Goal: Information Seeking & Learning: Learn about a topic

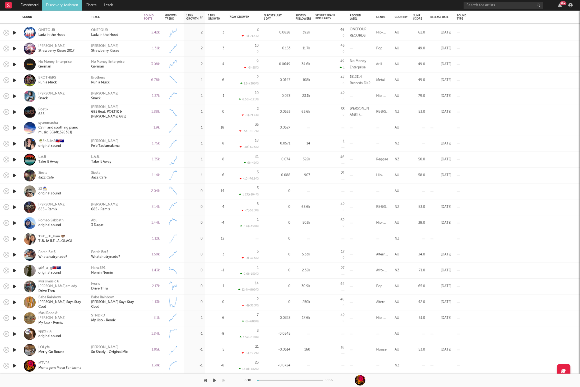
click at [184, 228] on icon "button" at bounding box center [214, 380] width 3 height 4
click at [49, 8] on link "Discovery Assistant" at bounding box center [62, 5] width 40 height 11
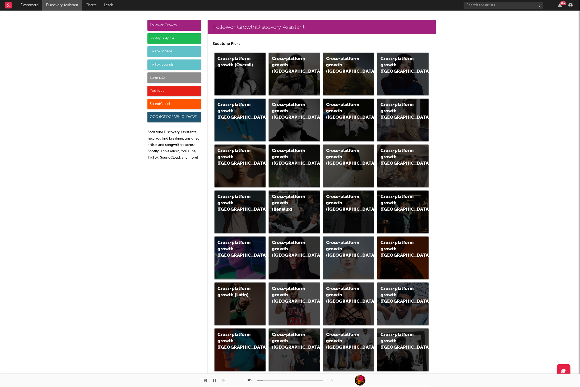
click at [184, 228] on button "button" at bounding box center [214, 380] width 5 height 13
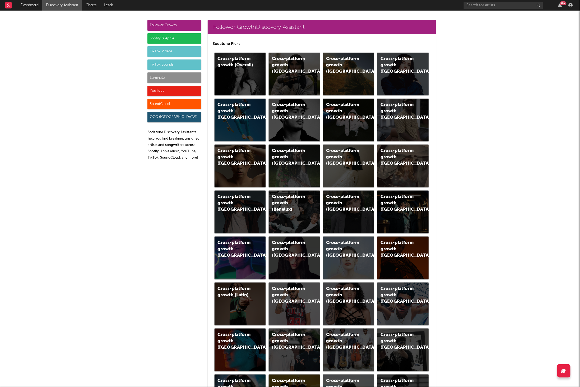
click at [170, 59] on div "Follower Growth Spotify & Apple TikTok Videos TikTok Sounds Luminate YouTube So…" at bounding box center [175, 92] width 54 height 144
click at [169, 61] on div "TikTok Sounds" at bounding box center [175, 64] width 54 height 11
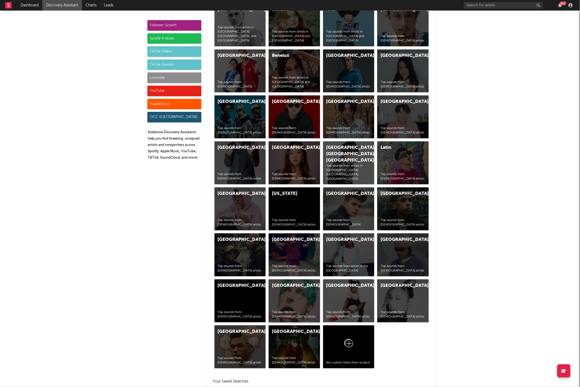
scroll to position [1962, 0]
click at [184, 228] on div "France Top sounds from French artists" at bounding box center [402, 254] width 51 height 43
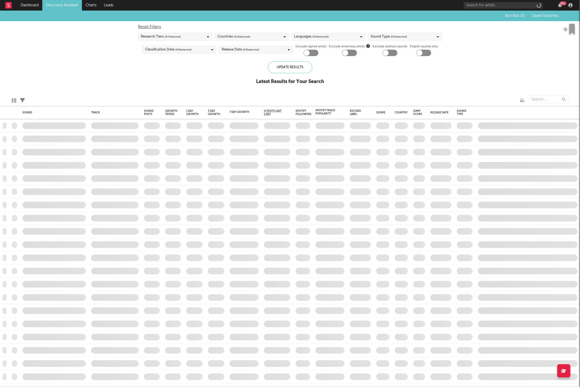
checkbox input "true"
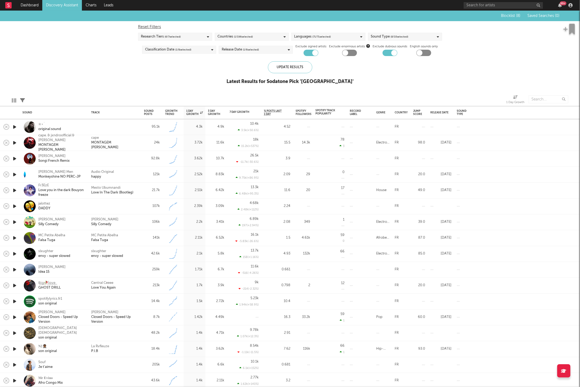
click at [15, 126] on icon "button" at bounding box center [15, 127] width 6 height 7
click at [184, 228] on icon "button" at bounding box center [224, 380] width 3 height 4
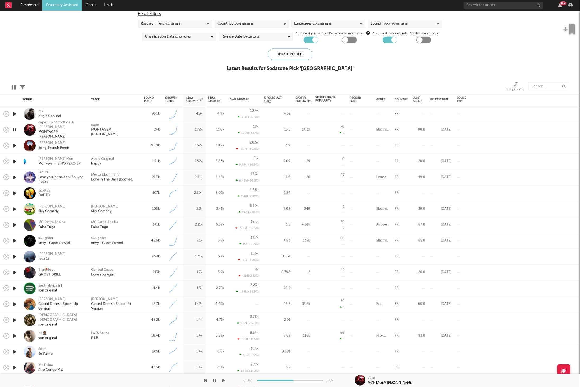
click at [184, 228] on div at bounding box center [112, 380] width 225 height 13
click at [184, 228] on icon "button" at bounding box center [224, 380] width 3 height 4
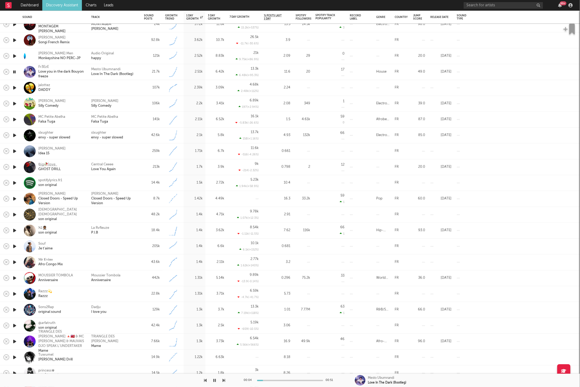
click at [184, 228] on icon "button" at bounding box center [224, 380] width 3 height 4
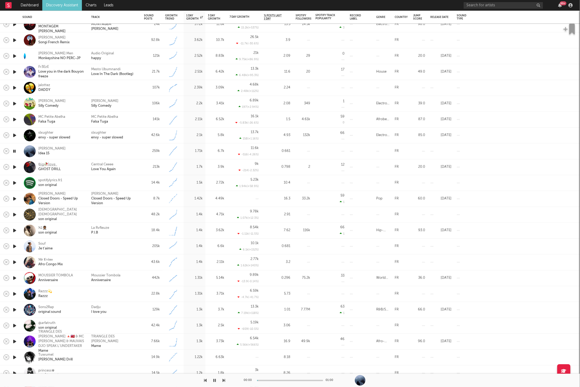
click at [184, 228] on icon "button" at bounding box center [224, 380] width 3 height 4
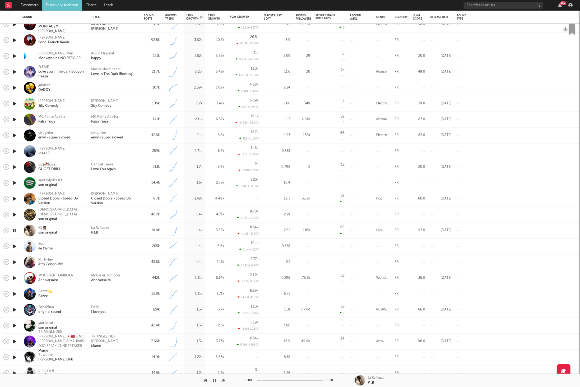
click at [184, 228] on icon "button" at bounding box center [224, 380] width 3 height 4
click at [129, 228] on div "Moussier Tombola Anniversaire" at bounding box center [115, 278] width 48 height 10
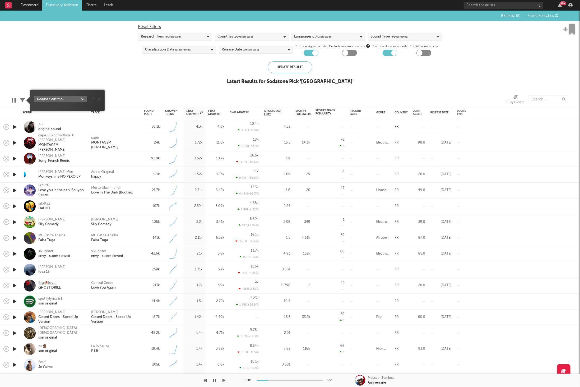
click at [25, 100] on icon at bounding box center [22, 100] width 5 height 5
click at [59, 99] on body "Dashboard Discovery Assistant Charts Leads 99 + Notifications Settings Mark all…" at bounding box center [290, 193] width 580 height 387
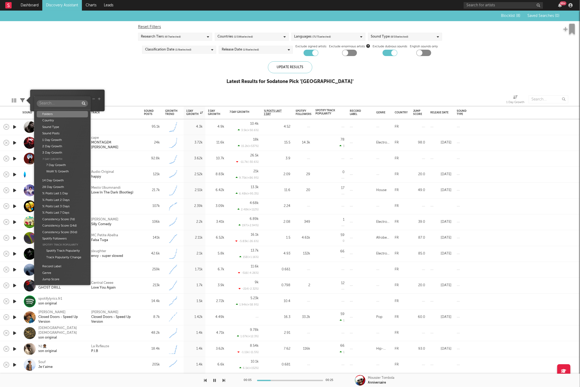
drag, startPoint x: 109, startPoint y: 85, endPoint x: 150, endPoint y: 98, distance: 43.0
click at [109, 85] on div "Folders Country Sound Type Sound Posts 1 Day Growth 2 Day Growth 3 Day Growth 7…" at bounding box center [290, 193] width 580 height 387
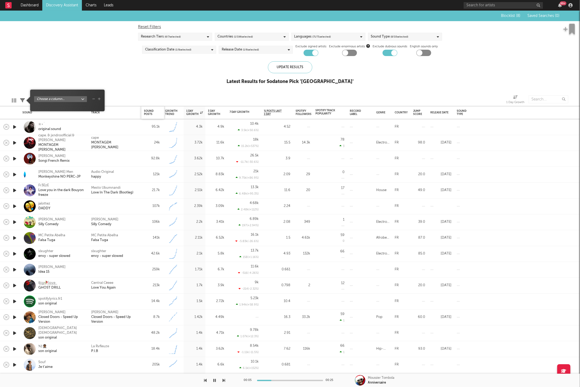
select select "6m"
click at [184, 88] on div "Blocklist ( 8 ) Saved Searches ( 0 ) Reset Filters Research Tiers ( 6 / 7 selec…" at bounding box center [290, 51] width 580 height 80
click at [179, 113] on div "Growth Trend" at bounding box center [173, 112] width 16 height 11
click at [160, 112] on icon "button" at bounding box center [159, 112] width 3 height 3
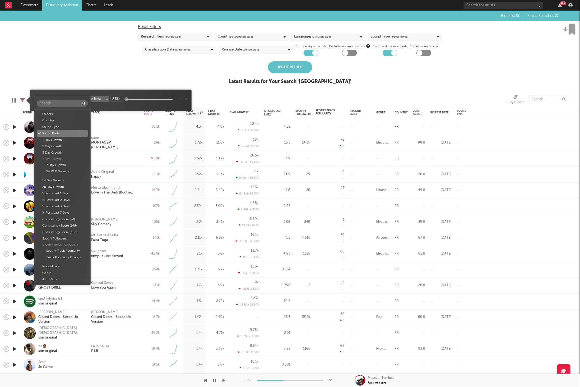
click at [82, 101] on body "Dashboard Discovery Assistant Charts Leads 99 + Notifications Settings Mark all…" at bounding box center [290, 193] width 580 height 387
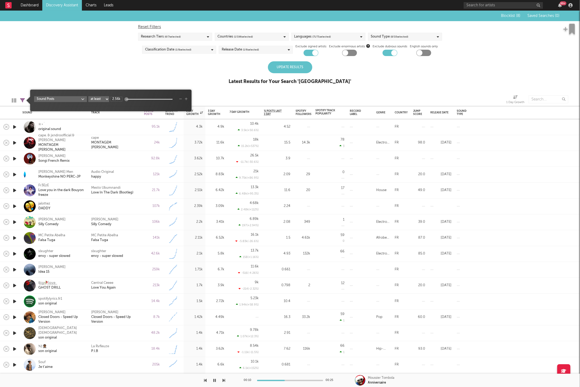
click at [84, 85] on div "Folders Country Sound Type Sound Posts 1 Day Growth 2 Day Growth 3 Day Growth 7…" at bounding box center [290, 193] width 580 height 387
click at [105, 99] on select "at least at most between" at bounding box center [98, 99] width 21 height 6
click at [88, 96] on select "at least at most between" at bounding box center [98, 99] width 21 height 6
select select "max"
drag, startPoint x: 117, startPoint y: 98, endPoint x: 103, endPoint y: 99, distance: 14.3
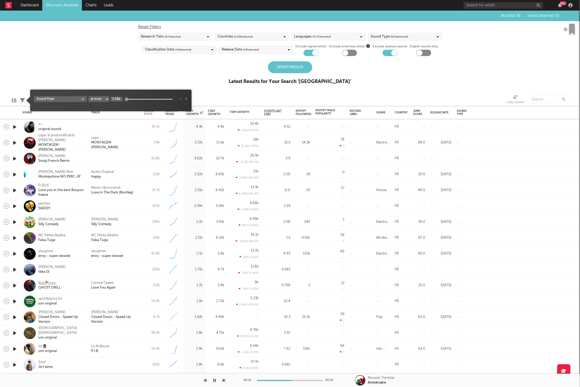
click at [103, 99] on div "Sound Posts at least at most between 2.56k" at bounding box center [111, 99] width 154 height 6
drag, startPoint x: 119, startPoint y: 99, endPoint x: 104, endPoint y: 98, distance: 15.6
click at [104, 99] on div "Sound Posts at least at most between 2.56k" at bounding box center [111, 99] width 154 height 6
type input "30k"
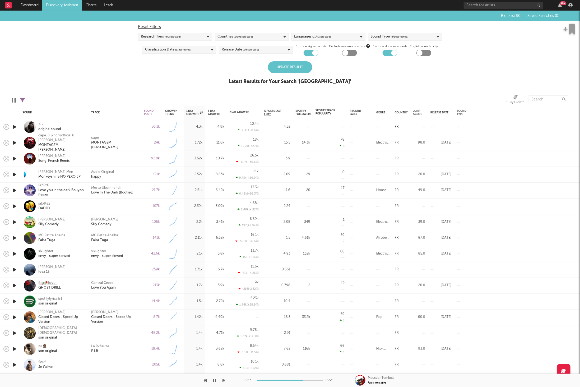
drag, startPoint x: 235, startPoint y: 75, endPoint x: 297, endPoint y: 64, distance: 62.6
click at [184, 75] on div "Blocklist ( 8 ) Saved Searches ( 0 ) Reset Filters Research Tiers ( 6 / 7 selec…" at bounding box center [290, 51] width 580 height 80
click at [184, 64] on div "Update Results" at bounding box center [290, 67] width 44 height 12
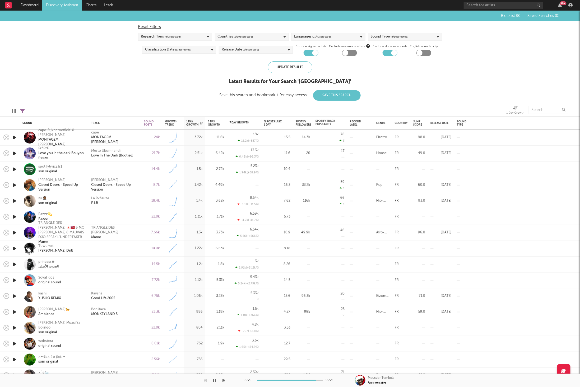
click at [16, 136] on icon "button" at bounding box center [15, 137] width 6 height 7
click at [17, 201] on icon "button" at bounding box center [15, 201] width 6 height 7
click at [15, 228] on icon "button" at bounding box center [15, 232] width 6 height 7
click at [16, 228] on icon "button" at bounding box center [15, 248] width 6 height 7
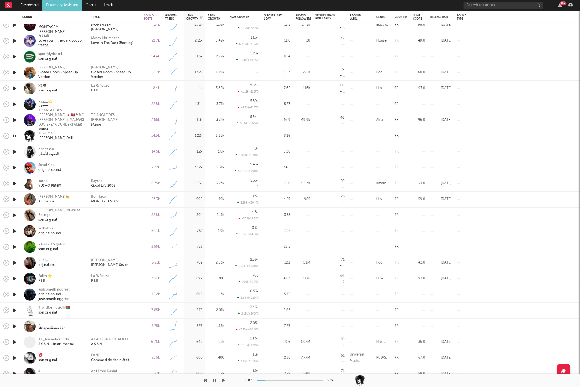
click at [184, 228] on icon "button" at bounding box center [224, 380] width 3 height 4
click at [184, 228] on button "button" at bounding box center [205, 380] width 3 height 13
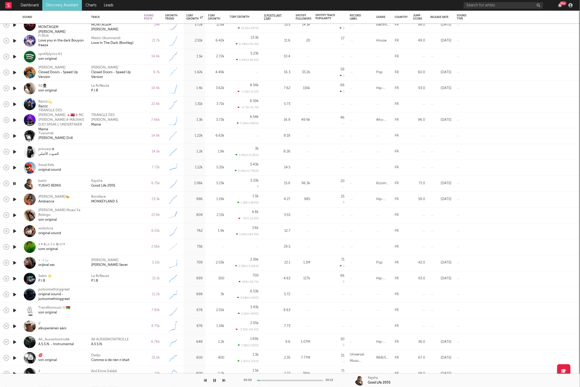
click at [184, 228] on icon "button" at bounding box center [224, 380] width 3 height 4
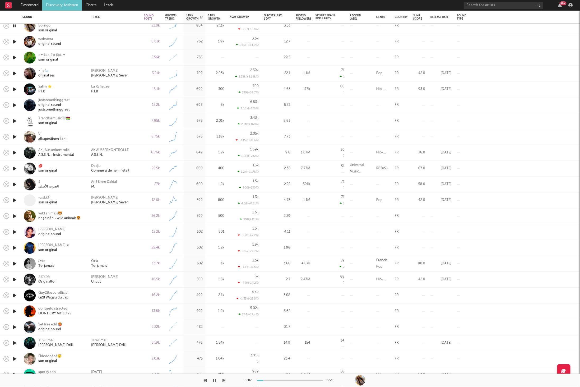
click at [184, 228] on icon "button" at bounding box center [224, 380] width 3 height 4
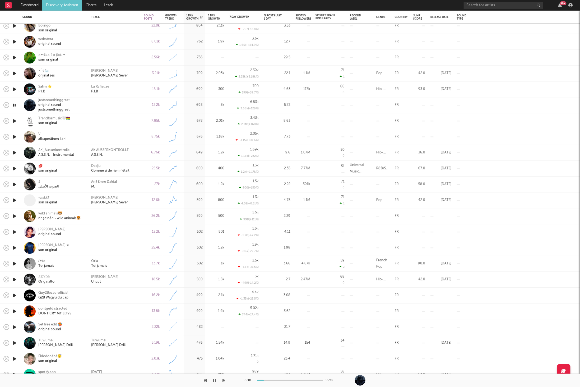
click at [184, 228] on icon "button" at bounding box center [224, 380] width 3 height 4
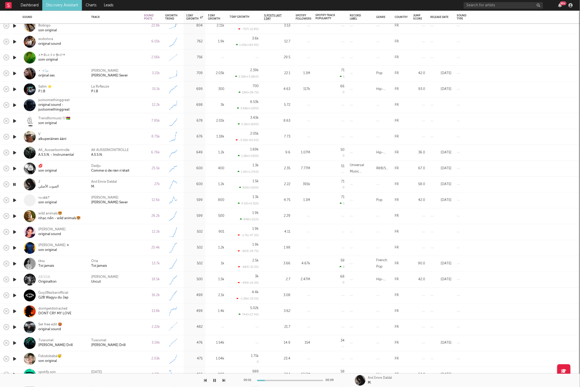
click at [184, 228] on icon "button" at bounding box center [224, 380] width 3 height 4
click at [184, 228] on div at bounding box center [112, 380] width 225 height 13
click at [184, 228] on icon "button" at bounding box center [224, 380] width 3 height 4
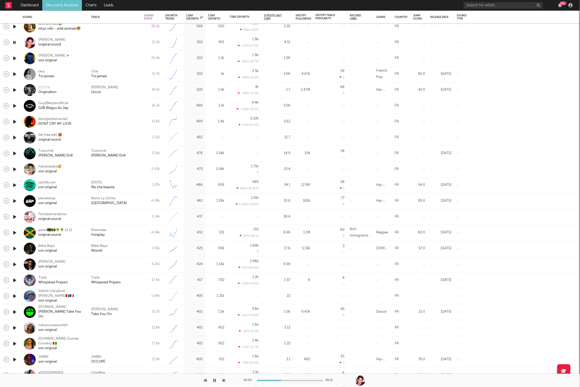
click at [184, 228] on icon "button" at bounding box center [224, 380] width 3 height 4
click at [117, 71] on div "Oria Toi jamais" at bounding box center [115, 75] width 48 height 10
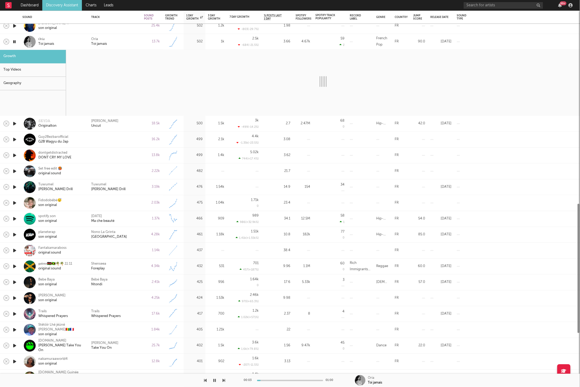
select select "1w"
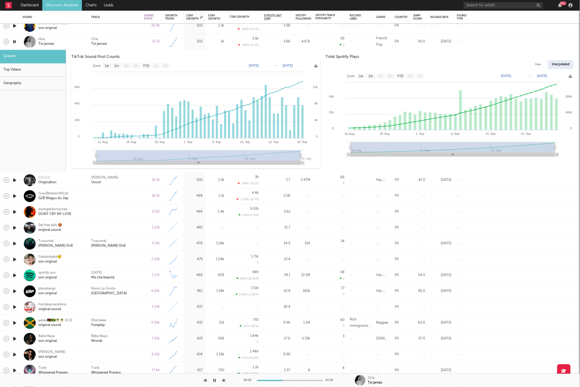
drag, startPoint x: 121, startPoint y: 45, endPoint x: 34, endPoint y: 47, distance: 87.3
click at [121, 45] on div "Oria Toi jamais" at bounding box center [115, 42] width 48 height 10
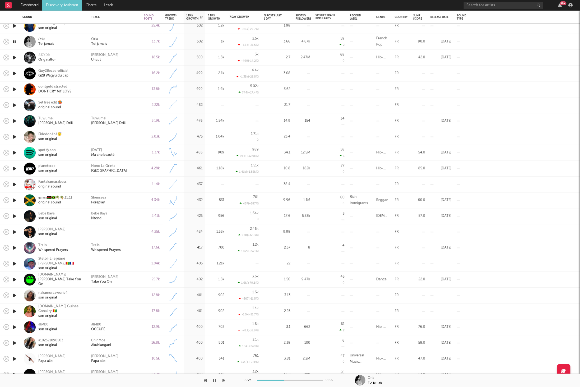
click at [16, 58] on icon "button" at bounding box center [15, 57] width 6 height 7
click at [184, 228] on icon "button" at bounding box center [224, 380] width 3 height 4
click at [184, 228] on div "00:19 00:21" at bounding box center [290, 380] width 580 height 13
click at [184, 228] on icon "button" at bounding box center [224, 380] width 3 height 4
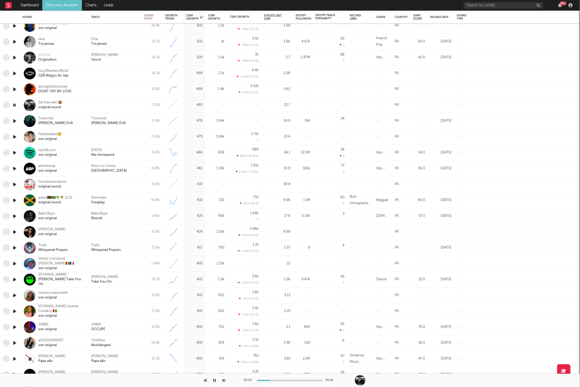
click at [184, 228] on icon "button" at bounding box center [224, 380] width 3 height 4
click at [139, 120] on div "Tuwumel Karkerkar Kurkur Drill" at bounding box center [115, 121] width 48 height 10
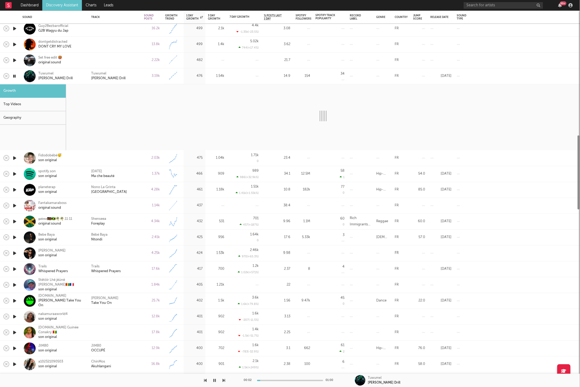
select select "1w"
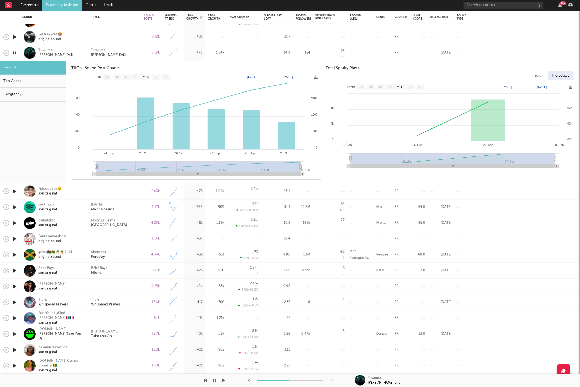
click at [184, 54] on div at bounding box center [244, 53] width 29 height 16
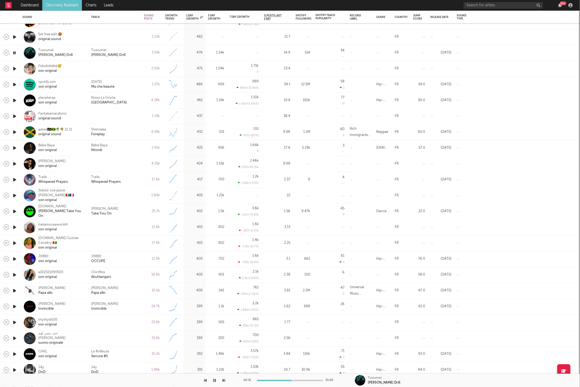
click at [184, 228] on icon "button" at bounding box center [224, 380] width 3 height 4
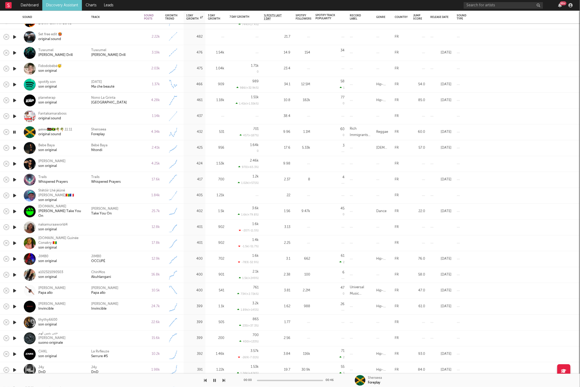
click at [184, 228] on icon "button" at bounding box center [224, 380] width 3 height 4
click at [129, 146] on div "Bébé Baya Ntondi" at bounding box center [115, 148] width 48 height 10
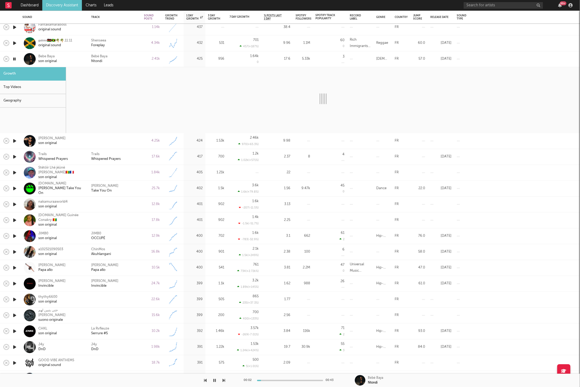
select select "1w"
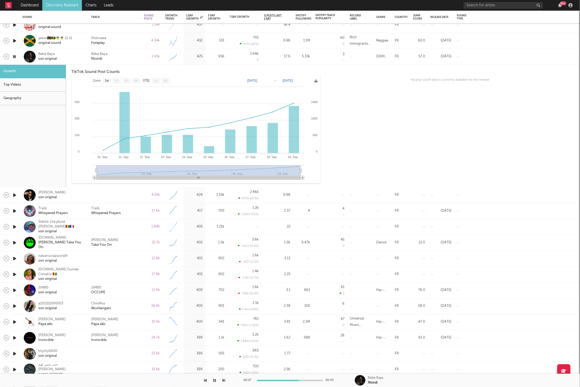
click at [130, 60] on div "Bébé Baya Ntondi" at bounding box center [115, 57] width 48 height 10
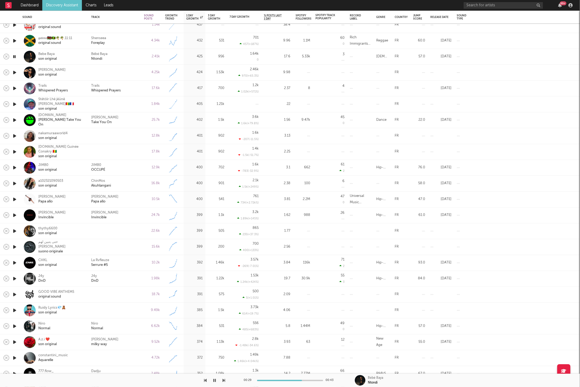
click at [184, 228] on icon "button" at bounding box center [224, 380] width 3 height 4
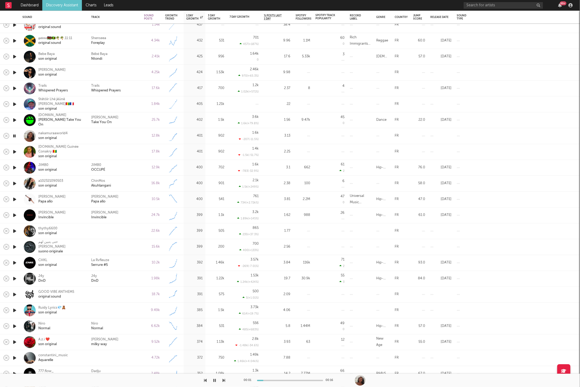
click at [184, 228] on icon "button" at bounding box center [224, 380] width 3 height 4
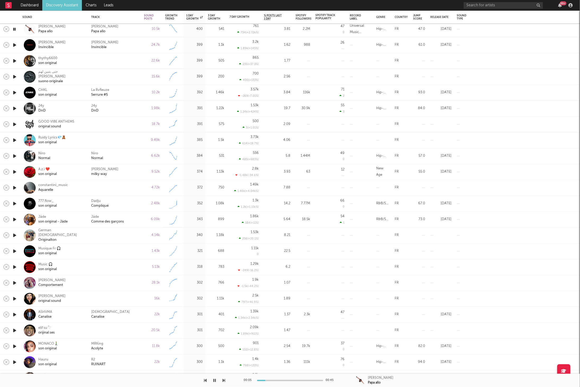
click at [125, 29] on div "Alonzo Papa allo" at bounding box center [115, 29] width 48 height 10
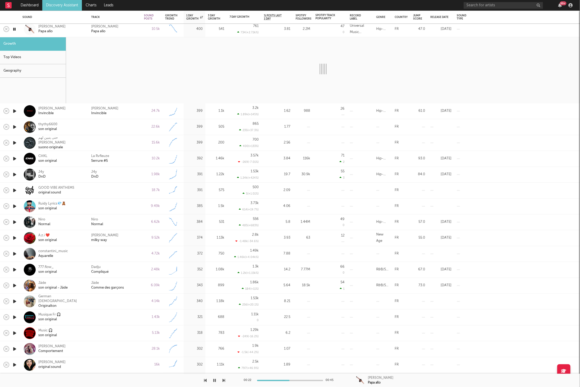
select select "6m"
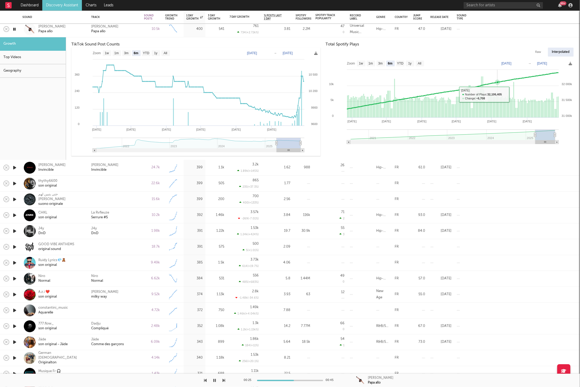
type input "2025-07-21"
type input "2025-07-27"
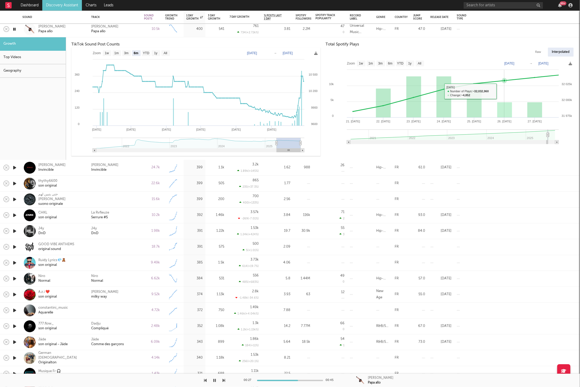
click at [184, 92] on rect at bounding box center [450, 103] width 249 height 90
click at [184, 64] on rect at bounding box center [361, 64] width 8 height 6
click at [184, 62] on text "1m" at bounding box center [370, 64] width 4 height 4
select select "1m"
type input "2025-06-27"
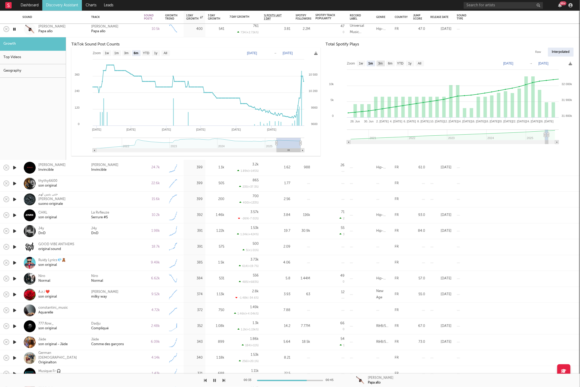
click at [184, 63] on text "3m" at bounding box center [380, 64] width 4 height 4
select select "3m"
type input "2025-04-27"
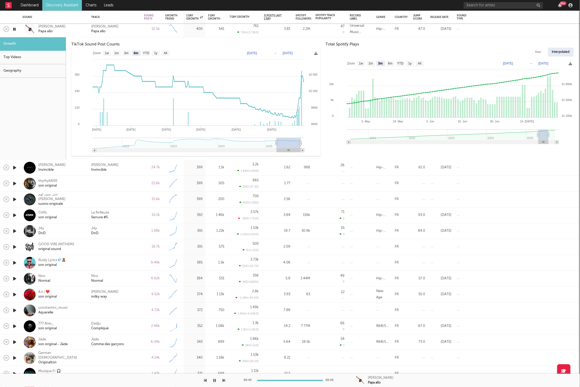
click at [115, 30] on div "Alonzo Papa allo" at bounding box center [115, 29] width 48 height 10
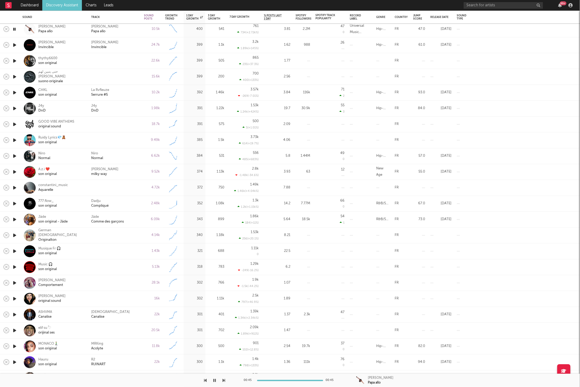
click at [14, 45] on icon "button" at bounding box center [15, 45] width 6 height 7
click at [129, 45] on div "Mata Wangala Invincible" at bounding box center [115, 45] width 48 height 10
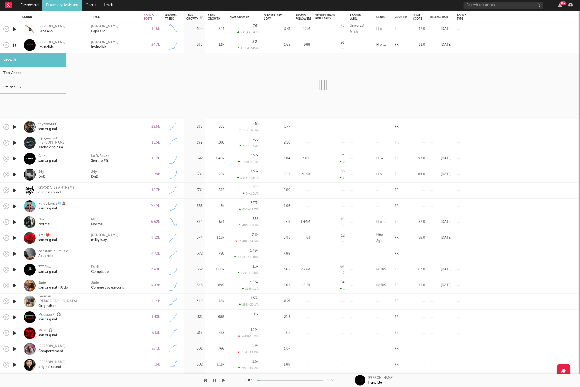
select select "6m"
select select "1w"
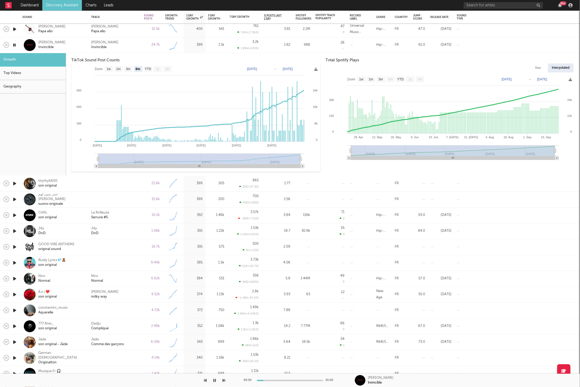
drag, startPoint x: 120, startPoint y: 45, endPoint x: 210, endPoint y: 97, distance: 104.2
click at [121, 45] on div "Mata Wangala Invincible" at bounding box center [115, 45] width 48 height 10
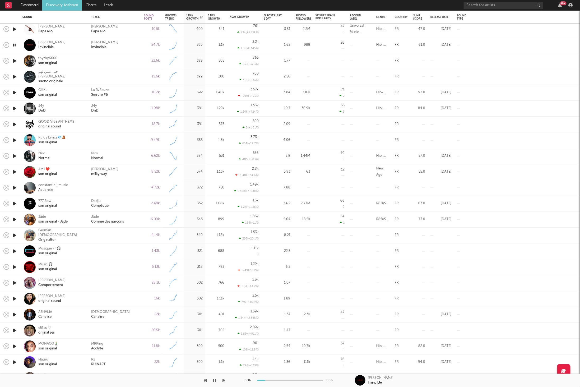
click at [184, 228] on button "button" at bounding box center [224, 380] width 3 height 13
click at [125, 112] on div "J4y DnD" at bounding box center [115, 109] width 48 height 10
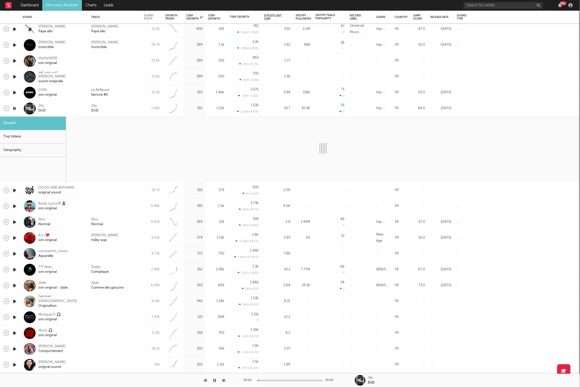
select select "1w"
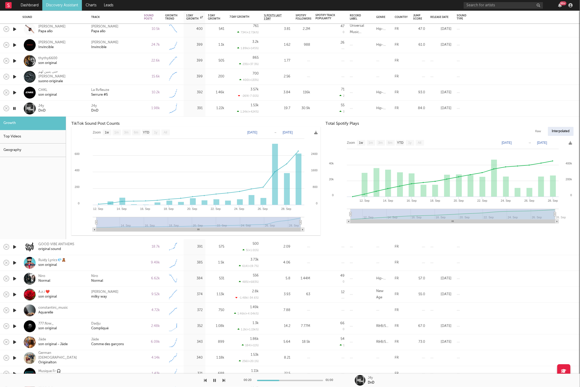
click at [129, 116] on div "J4y DnD" at bounding box center [115, 109] width 53 height 16
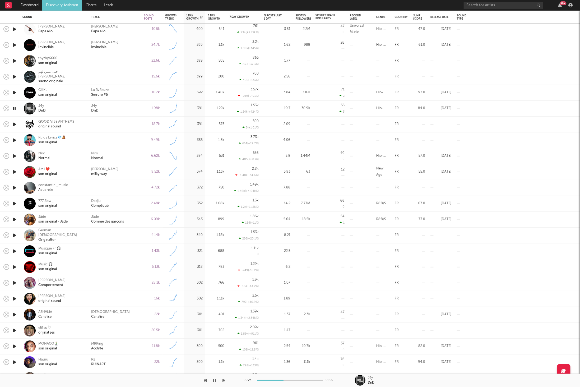
click at [43, 107] on div "J4y" at bounding box center [41, 106] width 7 height 5
click at [184, 228] on icon "button" at bounding box center [215, 380] width 3 height 4
click at [184, 228] on icon "button" at bounding box center [214, 380] width 3 height 4
click at [184, 228] on icon "button" at bounding box center [224, 380] width 3 height 4
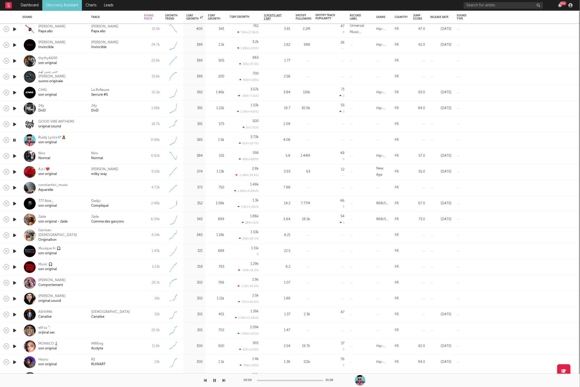
click at [184, 228] on icon "button" at bounding box center [224, 380] width 3 height 4
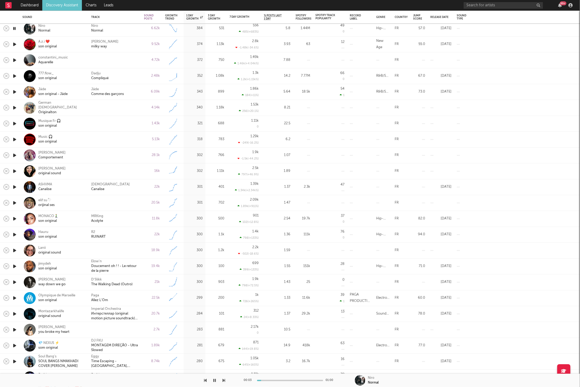
click at [184, 228] on icon "button" at bounding box center [224, 380] width 3 height 4
click at [127, 50] on div "Leo Yoshino milky way" at bounding box center [115, 44] width 53 height 16
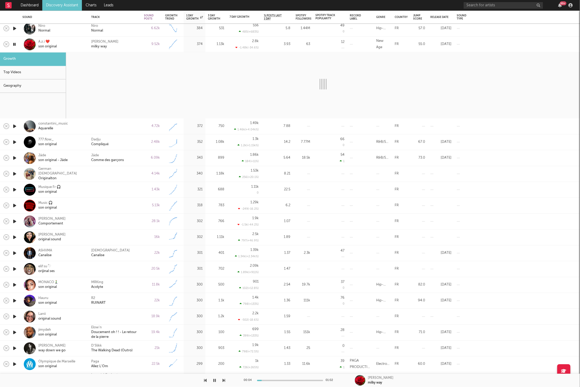
select select "1w"
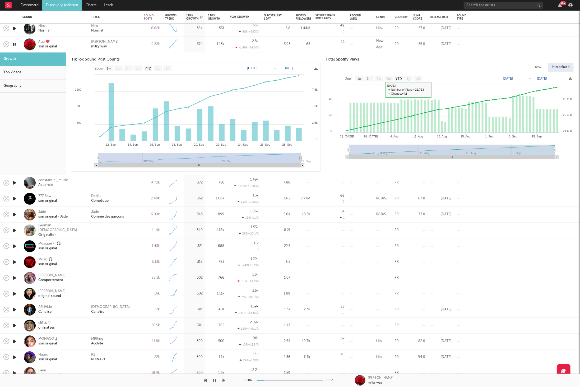
drag, startPoint x: 126, startPoint y: 43, endPoint x: 224, endPoint y: 173, distance: 162.8
click at [126, 43] on div "Leo Yoshino milky way" at bounding box center [115, 45] width 48 height 10
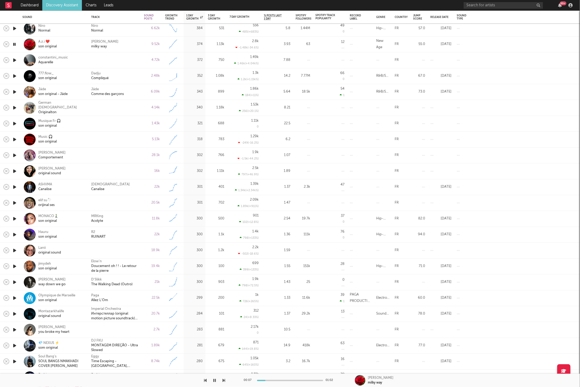
click at [184, 228] on div "00:07 01:02 Leo Yoshino milky way" at bounding box center [290, 380] width 580 height 13
click at [184, 228] on div at bounding box center [112, 380] width 225 height 13
click at [184, 228] on icon "button" at bounding box center [224, 380] width 3 height 4
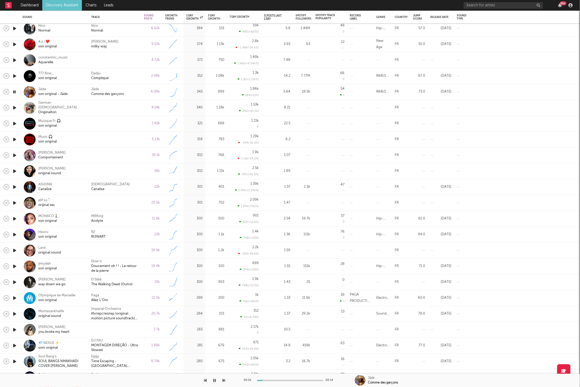
click at [184, 228] on icon "button" at bounding box center [224, 380] width 3 height 4
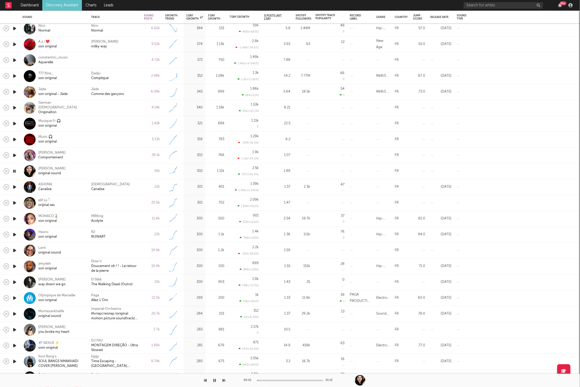
click at [184, 228] on icon "button" at bounding box center [224, 380] width 3 height 4
click at [133, 193] on div "Ashvma Canalise" at bounding box center [115, 187] width 53 height 16
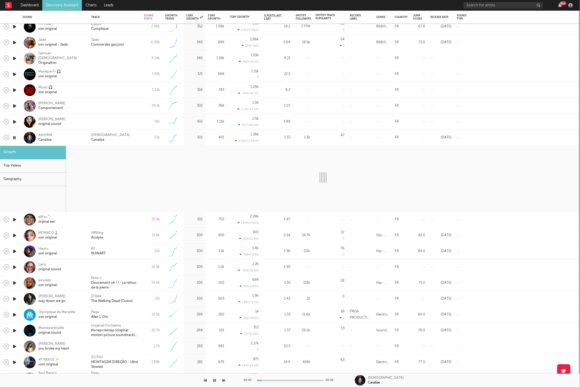
select select "6m"
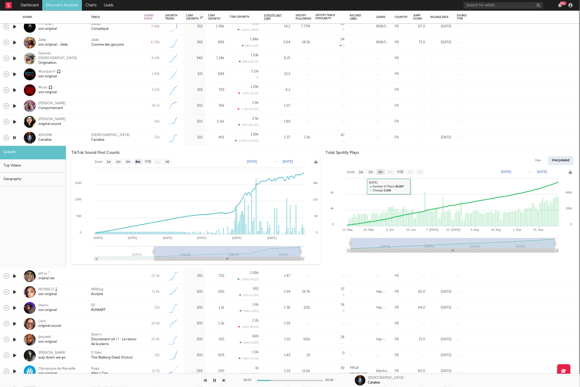
click at [184, 172] on text "3m" at bounding box center [380, 172] width 4 height 4
select select "3m"
type input "2025-06-28"
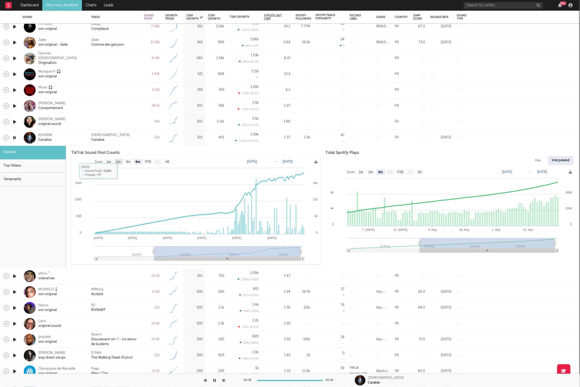
click at [120, 163] on text "1m" at bounding box center [118, 162] width 4 height 4
select select "1m"
type input "2025-08-29"
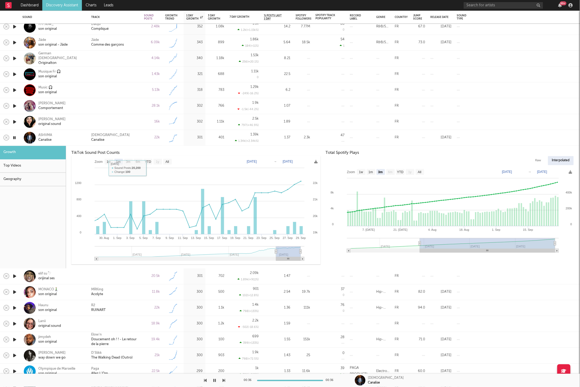
click at [35, 137] on div at bounding box center [30, 138] width 12 height 12
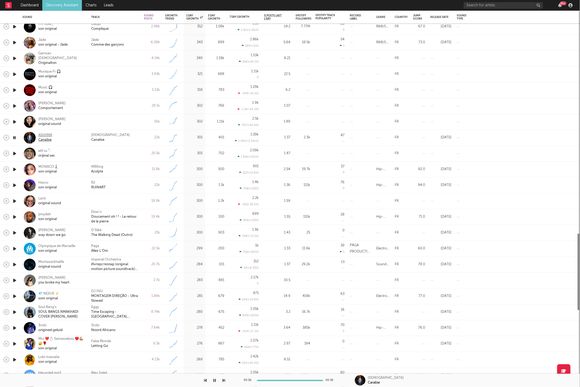
click at [39, 136] on div "ASHVMA" at bounding box center [45, 135] width 14 height 5
click at [184, 228] on icon "button" at bounding box center [224, 380] width 3 height 4
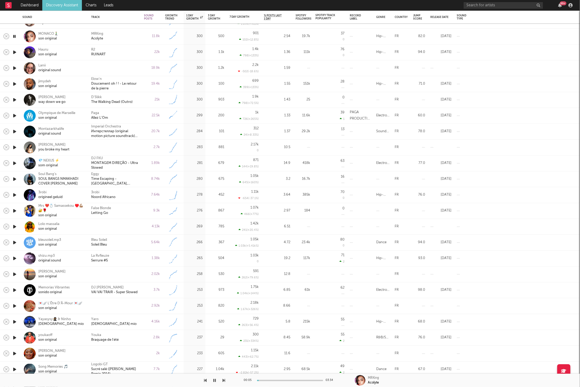
click at [130, 42] on div "MRKing Acolyte" at bounding box center [115, 37] width 53 height 16
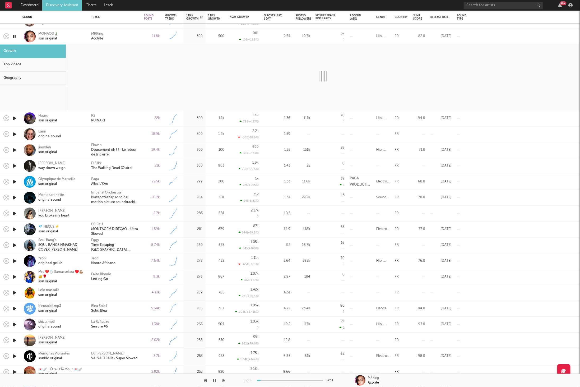
select select "6m"
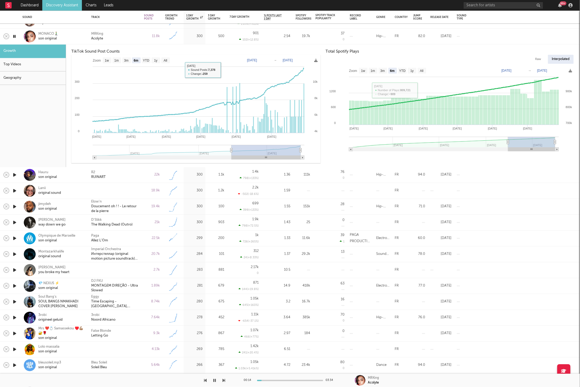
click at [119, 35] on div "MRKing Acolyte" at bounding box center [115, 37] width 48 height 10
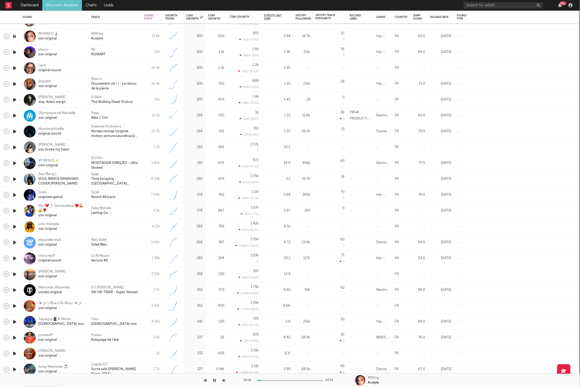
click at [184, 228] on div "00:16 03:34 MRKing Acolyte" at bounding box center [290, 380] width 580 height 13
click at [184, 228] on icon "button" at bounding box center [224, 380] width 3 height 4
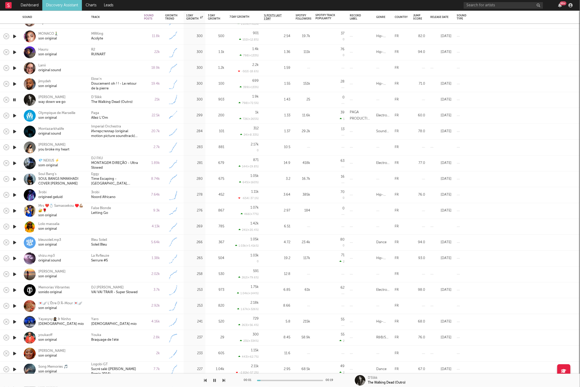
click at [184, 228] on icon "button" at bounding box center [224, 380] width 3 height 4
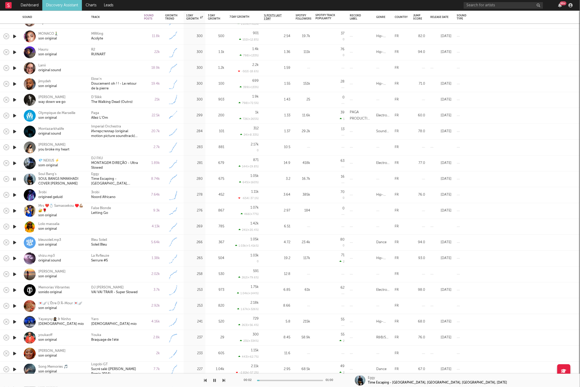
click at [184, 228] on icon "button" at bounding box center [224, 380] width 3 height 4
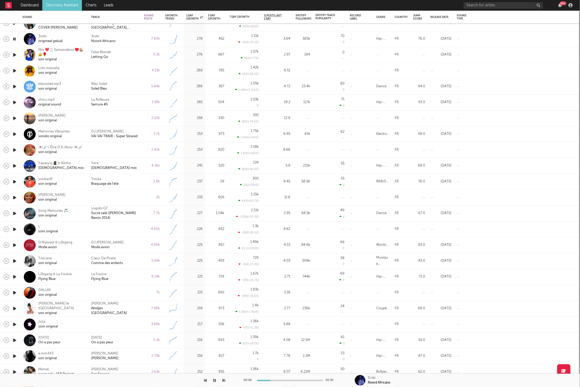
click at [123, 40] on div "3robi Noord Africano" at bounding box center [115, 39] width 48 height 10
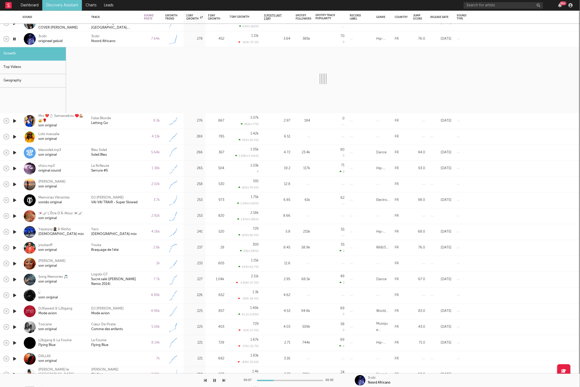
click at [184, 228] on icon "button" at bounding box center [224, 380] width 3 height 4
select select "1w"
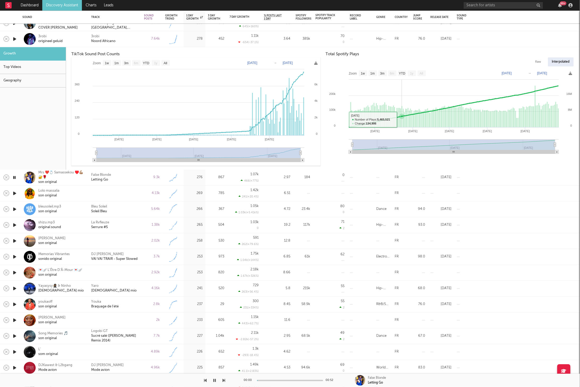
click at [184, 119] on icon at bounding box center [453, 106] width 209 height 41
click at [131, 43] on div "3robi Noord Africano" at bounding box center [115, 39] width 48 height 10
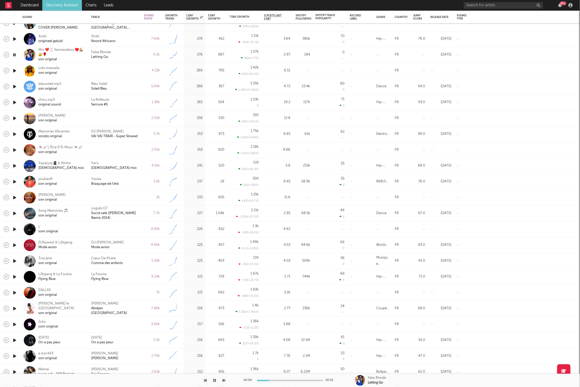
click at [184, 228] on icon "button" at bounding box center [224, 380] width 3 height 4
click at [51, 73] on div "son original" at bounding box center [48, 73] width 21 height 5
drag, startPoint x: 227, startPoint y: 385, endPoint x: 226, endPoint y: 375, distance: 10.4
click at [184, 228] on div "00:34 00:41" at bounding box center [290, 380] width 580 height 13
click at [184, 228] on icon "button" at bounding box center [224, 380] width 3 height 4
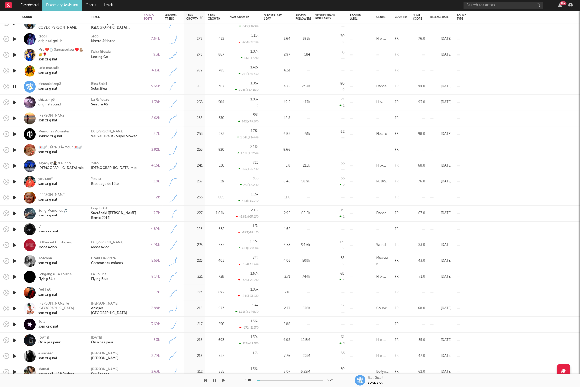
click at [184, 228] on button "button" at bounding box center [224, 380] width 3 height 13
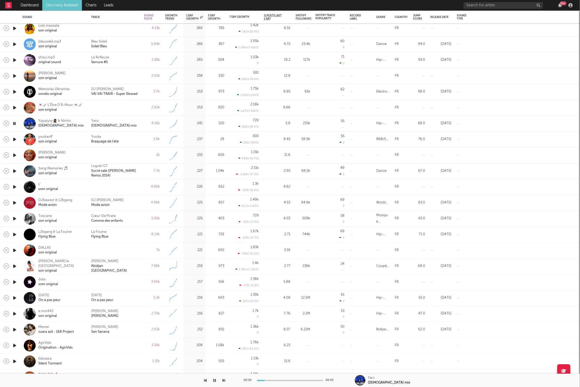
click at [184, 228] on icon "button" at bounding box center [224, 380] width 3 height 4
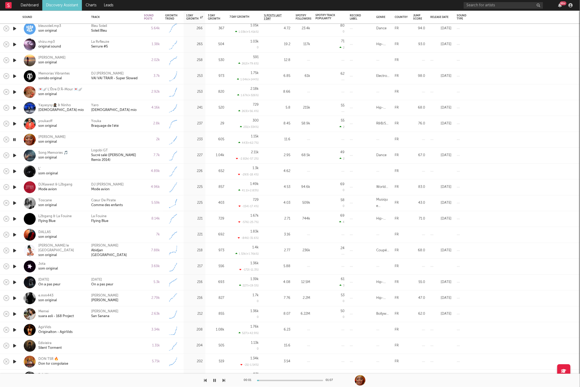
click at [184, 228] on icon "button" at bounding box center [224, 380] width 3 height 4
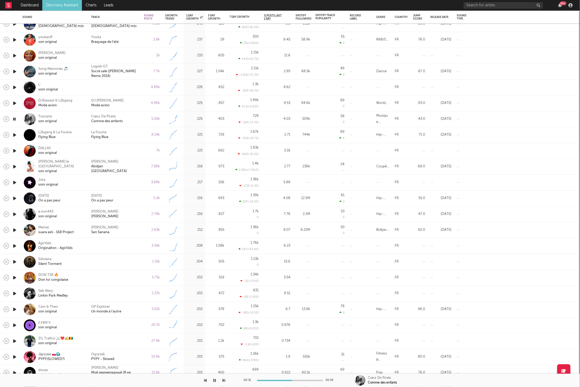
click at [136, 119] on div "Cœur De Pirate Comme des enfants" at bounding box center [115, 119] width 48 height 10
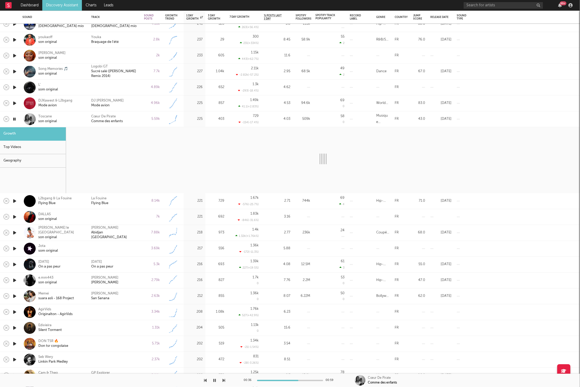
select select "6m"
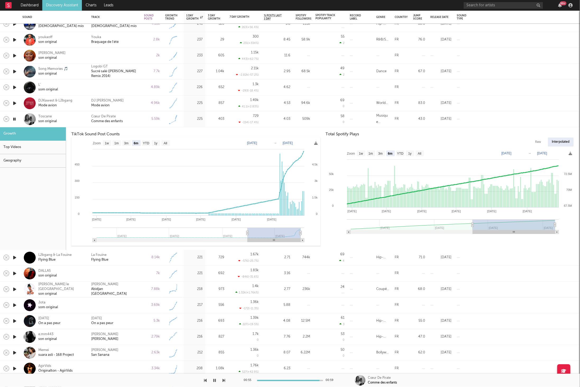
drag, startPoint x: 134, startPoint y: 121, endPoint x: 210, endPoint y: 259, distance: 158.2
click at [135, 121] on div "Cœur De Pirate Comme des enfants" at bounding box center [115, 119] width 48 height 10
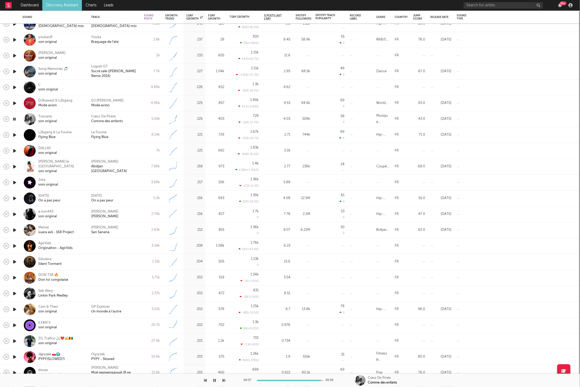
click at [184, 228] on icon "button" at bounding box center [224, 380] width 3 height 4
drag, startPoint x: 135, startPoint y: 137, endPoint x: 131, endPoint y: 137, distance: 3.4
click at [135, 137] on div "La Fouine Flying Blue" at bounding box center [115, 135] width 48 height 10
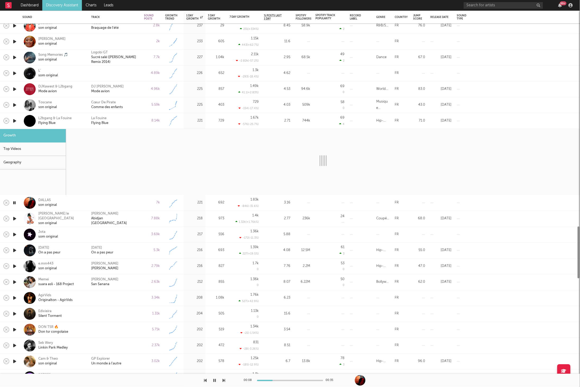
select select "1w"
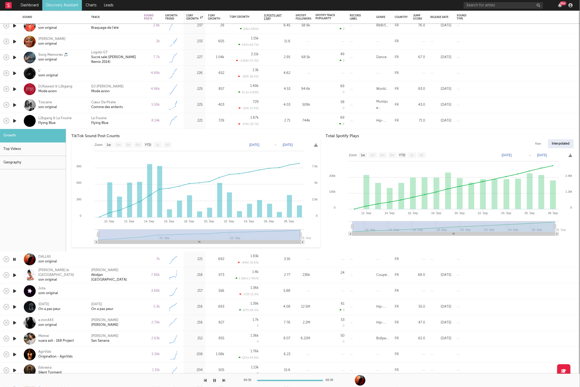
click at [139, 121] on div "La Fouine Flying Blue" at bounding box center [115, 121] width 53 height 16
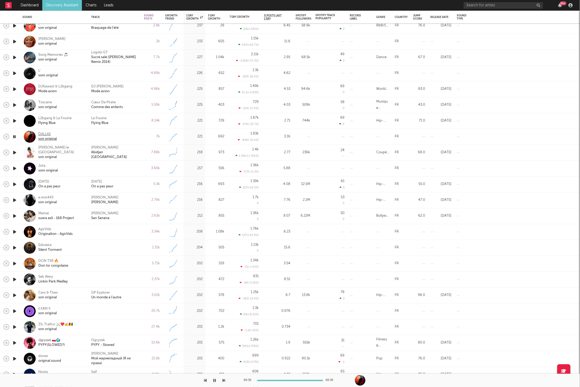
click at [38, 137] on div "son original" at bounding box center [47, 139] width 19 height 5
click at [184, 228] on icon "button" at bounding box center [224, 380] width 3 height 4
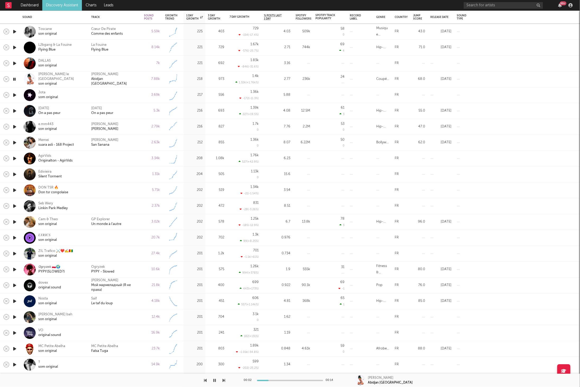
click at [125, 75] on div "DJ Arafat Abidjan Paris" at bounding box center [115, 79] width 48 height 14
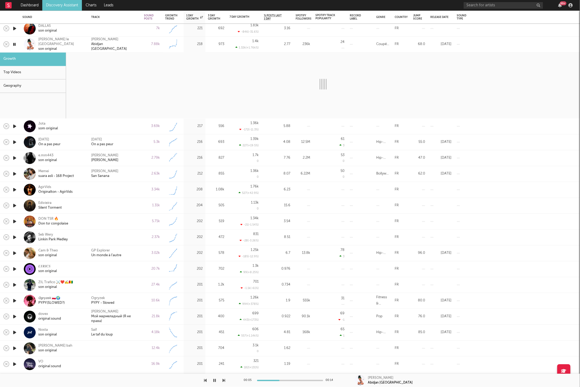
click at [184, 228] on icon "button" at bounding box center [224, 380] width 3 height 4
click at [43, 127] on div "som original" at bounding box center [48, 128] width 20 height 5
select select "6m"
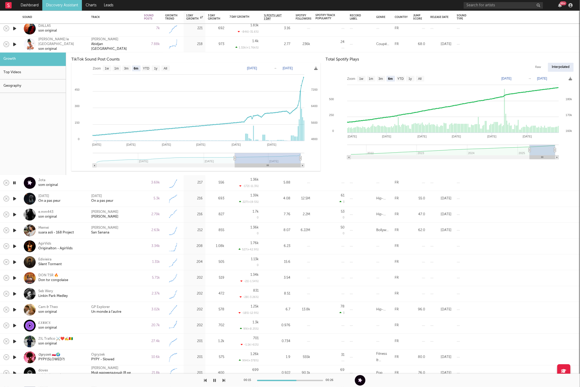
click at [132, 44] on div "DJ Arafat Abidjan Paris" at bounding box center [115, 44] width 48 height 14
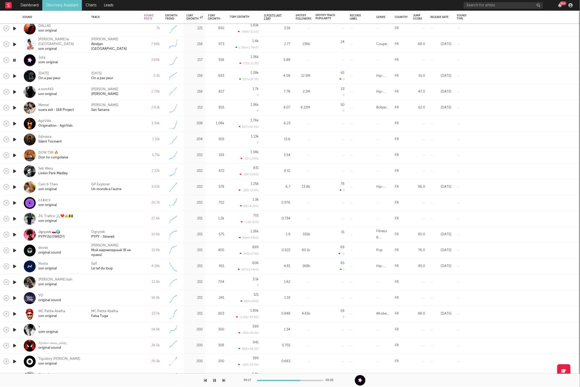
click at [184, 228] on icon "button" at bounding box center [224, 380] width 3 height 4
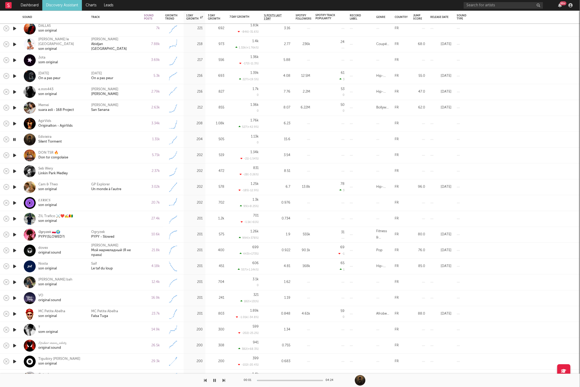
click at [184, 228] on icon "button" at bounding box center [224, 380] width 3 height 4
click at [135, 186] on div "GP Explorer Un monde à l'autre" at bounding box center [115, 187] width 48 height 10
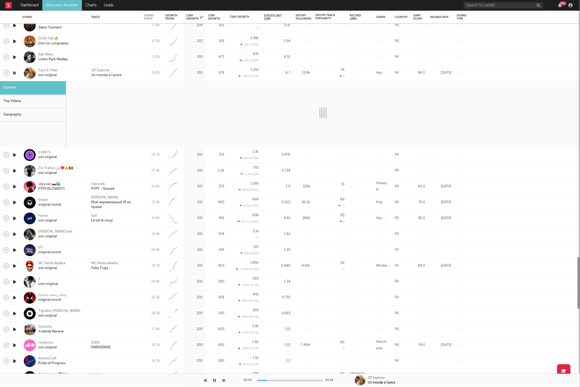
select select "1w"
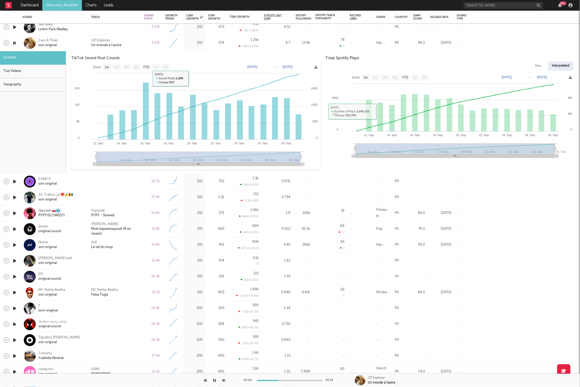
click at [134, 44] on div "GP Explorer Un monde à l'autre" at bounding box center [115, 43] width 48 height 10
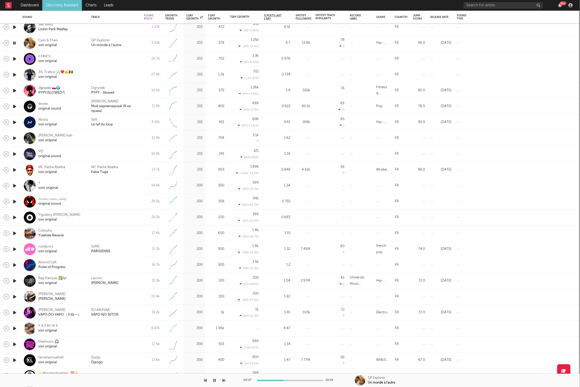
click at [184, 228] on div at bounding box center [112, 380] width 225 height 13
click at [184, 228] on icon "button" at bounding box center [224, 380] width 3 height 4
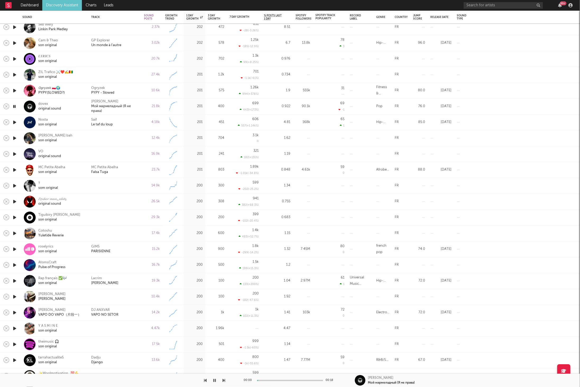
click at [184, 228] on icon "button" at bounding box center [224, 380] width 3 height 4
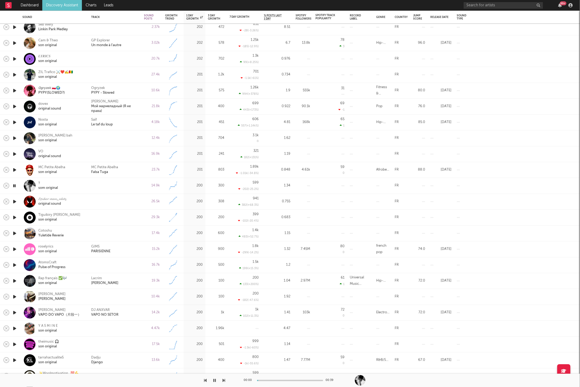
click at [184, 228] on icon "button" at bounding box center [224, 380] width 3 height 4
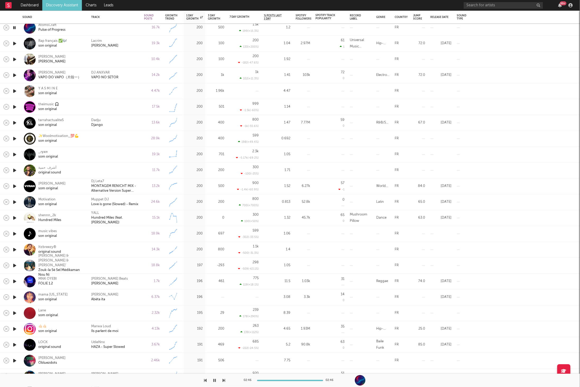
click at [184, 228] on div at bounding box center [112, 380] width 225 height 13
click at [184, 228] on icon "button" at bounding box center [224, 380] width 3 height 4
click at [184, 228] on div at bounding box center [112, 380] width 225 height 13
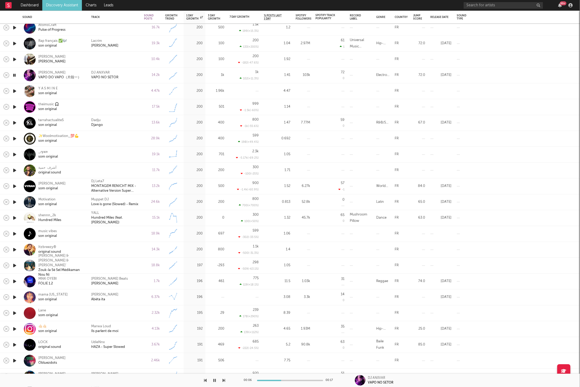
click at [184, 228] on icon "button" at bounding box center [224, 380] width 3 height 4
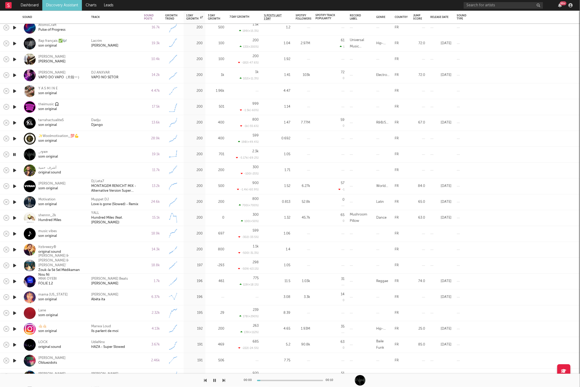
click at [184, 228] on icon "button" at bounding box center [224, 380] width 3 height 4
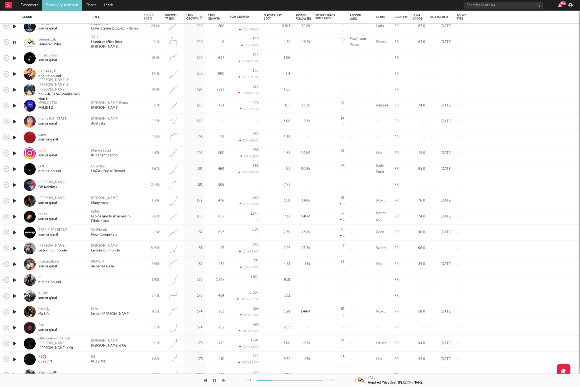
click at [184, 228] on icon "button" at bounding box center [224, 380] width 3 height 4
click at [140, 112] on div "Alvin Brown Beats Karaba" at bounding box center [115, 106] width 53 height 16
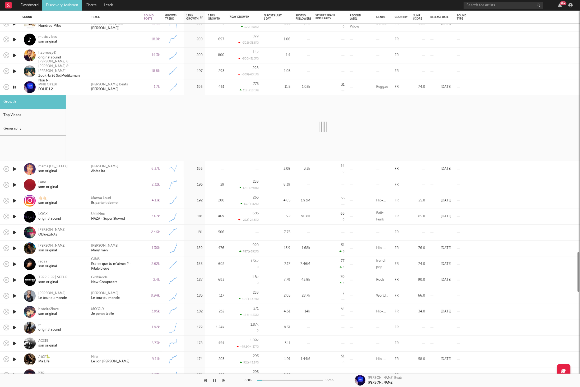
select select "1w"
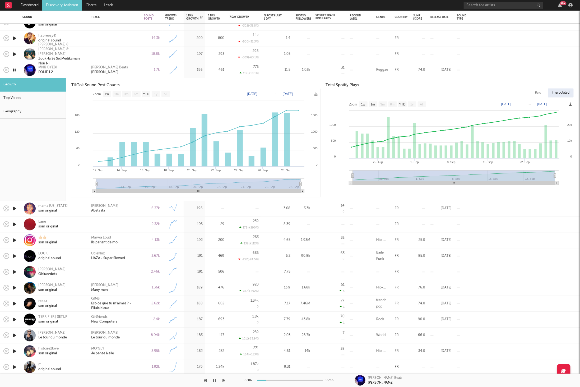
click at [138, 67] on div "Alvin Brown Beats Karaba" at bounding box center [115, 70] width 48 height 10
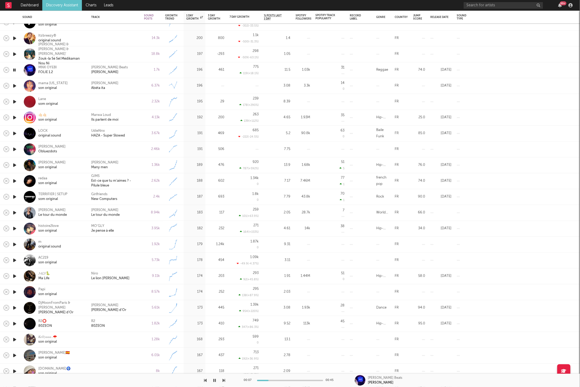
click at [184, 228] on icon "button" at bounding box center [224, 380] width 3 height 4
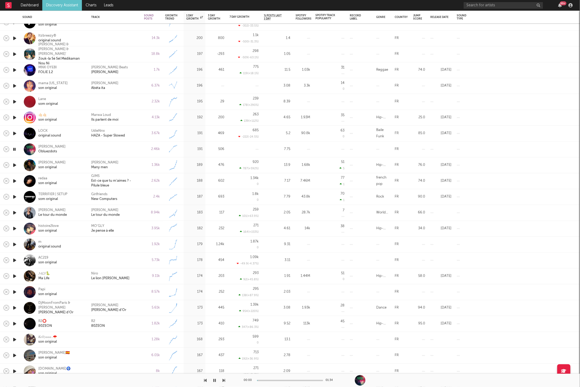
click at [184, 228] on icon "button" at bounding box center [224, 380] width 3 height 4
click at [129, 166] on div "Josh Many men" at bounding box center [115, 165] width 48 height 10
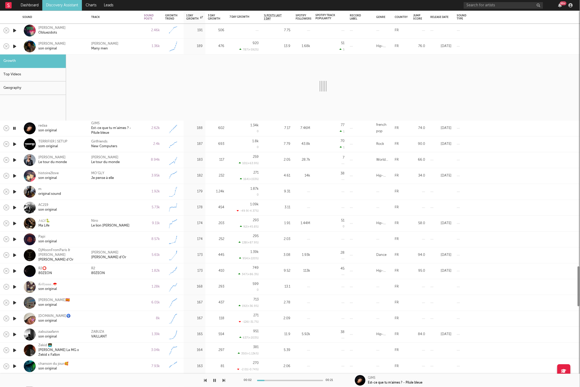
select select "1w"
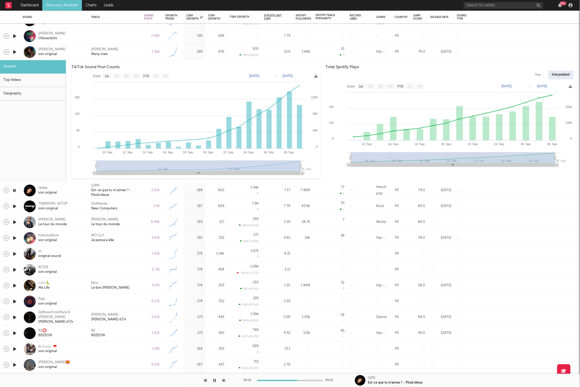
click at [34, 83] on div "Top Videos" at bounding box center [33, 79] width 66 height 13
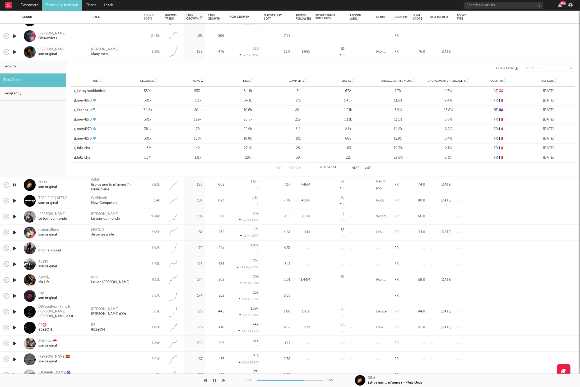
click at [32, 95] on div "Geography" at bounding box center [33, 93] width 66 height 13
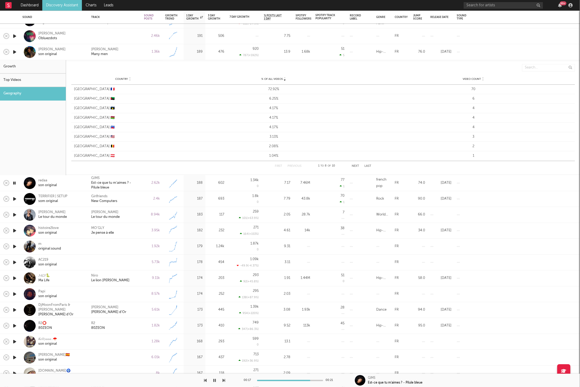
click at [120, 49] on div "Josh Many men" at bounding box center [115, 52] width 48 height 10
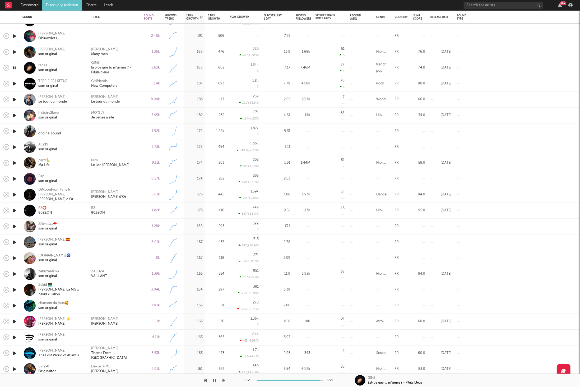
click at [184, 228] on icon "button" at bounding box center [224, 380] width 3 height 4
click at [141, 86] on div "2.4k" at bounding box center [151, 84] width 21 height 16
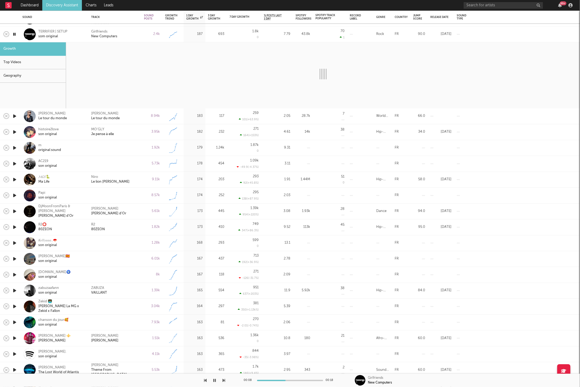
drag, startPoint x: 237, startPoint y: 381, endPoint x: 231, endPoint y: 380, distance: 6.4
click at [184, 228] on div "00:08 00:18 Girlfriends New Computers" at bounding box center [290, 380] width 580 height 13
select select "1w"
select select "6m"
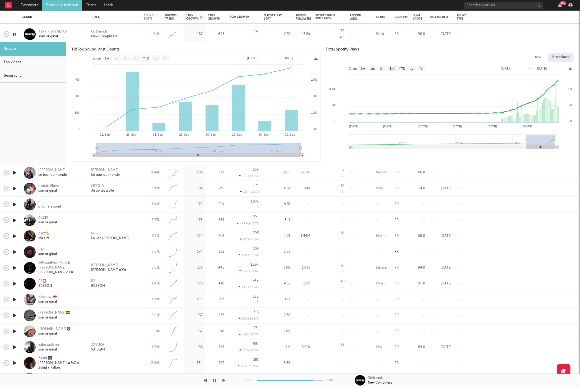
drag, startPoint x: 539, startPoint y: 122, endPoint x: 546, endPoint y: 113, distance: 10.9
click at [184, 118] on rect at bounding box center [450, 108] width 249 height 90
type input "2025-09-10"
type input "2025-09-13"
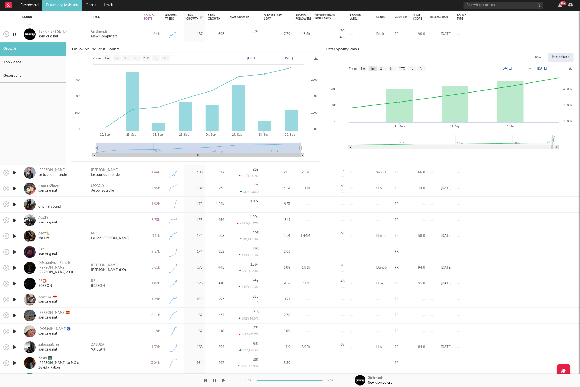
click at [184, 69] on rect at bounding box center [373, 69] width 8 height 6
select select "1m"
type input "2025-08-13"
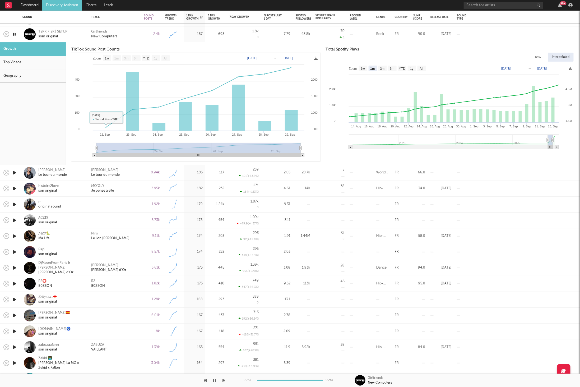
click at [30, 76] on div "Geography" at bounding box center [33, 75] width 66 height 13
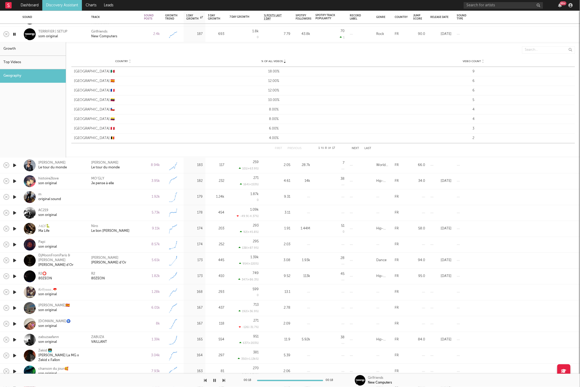
click at [35, 58] on div "Top Videos" at bounding box center [33, 62] width 66 height 13
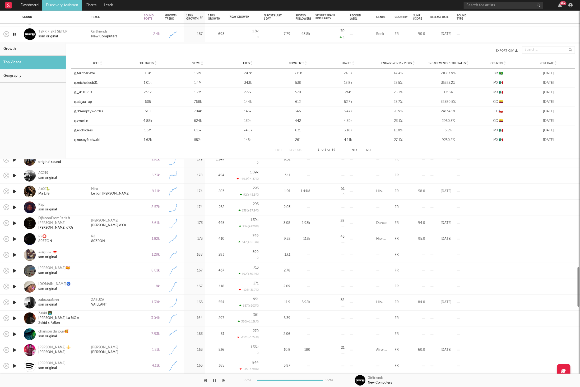
click at [41, 52] on div "Growth" at bounding box center [33, 48] width 66 height 13
select select "1w"
select select "6m"
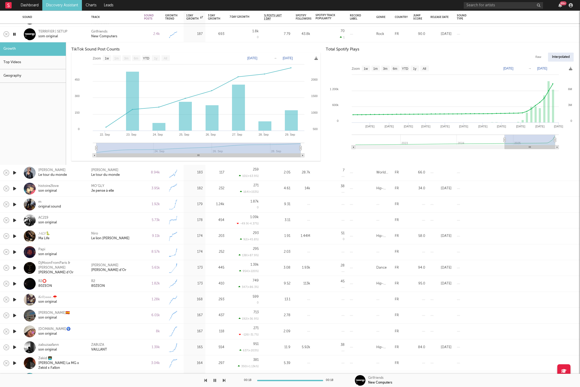
select select "1w"
select select "6m"
type input "2025-06-22"
select select "3m"
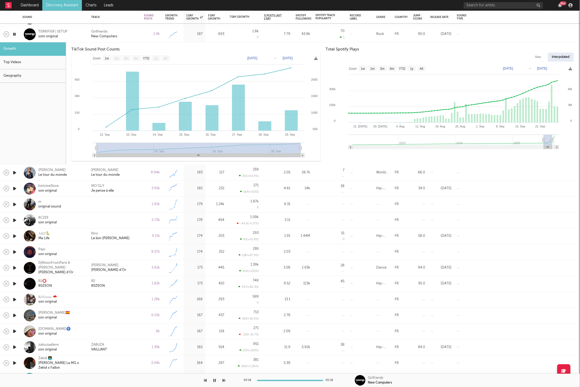
drag, startPoint x: 504, startPoint y: 141, endPoint x: 544, endPoint y: 140, distance: 39.7
click at [544, 140] on icon at bounding box center [544, 140] width 2 height 4
drag, startPoint x: 418, startPoint y: 119, endPoint x: 441, endPoint y: 118, distance: 22.5
click at [441, 118] on icon "Created with Highcharts 10.3.3 1. Sep 15. Sep 25. Aug 8. Sep 22. Sep 18. Aug 11…" at bounding box center [450, 108] width 249 height 90
type input "2025-08-08"
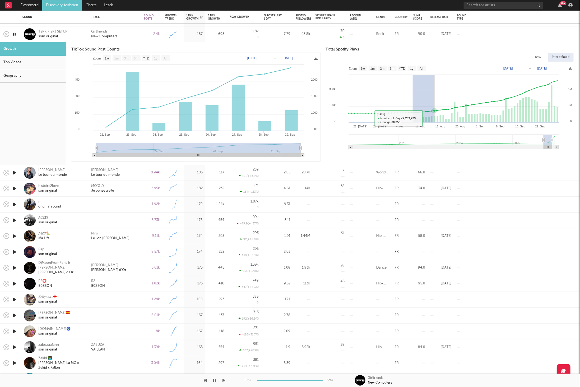
type input "2025-08-18"
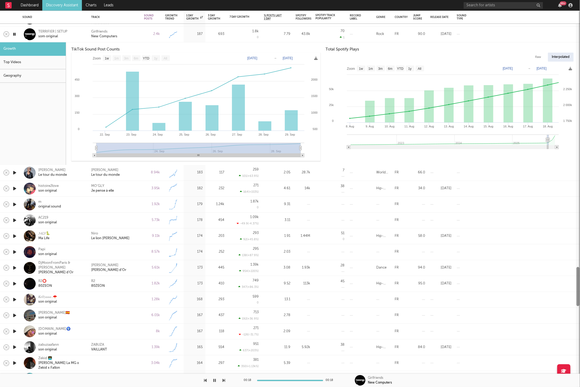
click at [537, 57] on div "Raw" at bounding box center [539, 57] width 14 height 9
select select "6m"
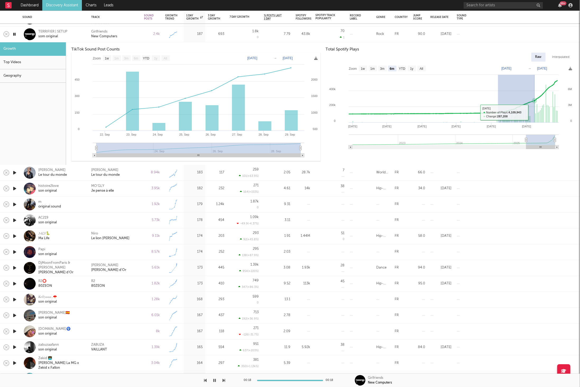
drag, startPoint x: 499, startPoint y: 115, endPoint x: 535, endPoint y: 112, distance: 35.8
type input "2025-08-06"
type input "2025-09-08"
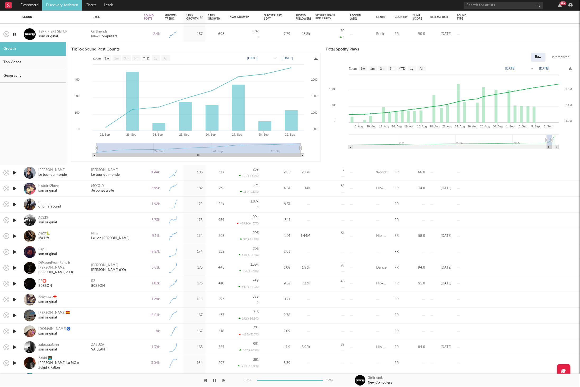
click at [561, 60] on div "Interpolated" at bounding box center [561, 57] width 25 height 9
select select "6m"
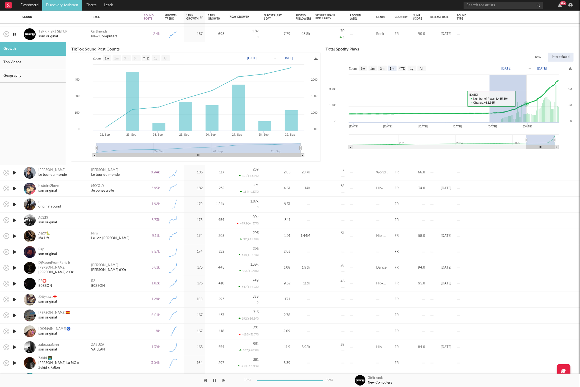
drag, startPoint x: 508, startPoint y: 99, endPoint x: 527, endPoint y: 99, distance: 19.0
click at [527, 99] on rect at bounding box center [450, 108] width 249 height 90
type input "2025-07-29"
type input "2025-08-31"
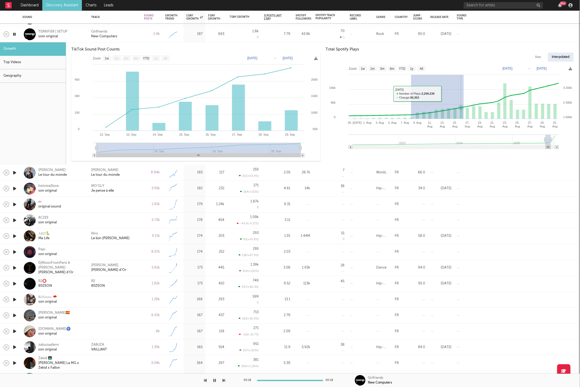
drag, startPoint x: 445, startPoint y: 94, endPoint x: 499, endPoint y: 94, distance: 54.2
click at [499, 94] on rect at bounding box center [450, 108] width 249 height 90
type input "2025-08-07"
type input "2025-08-21"
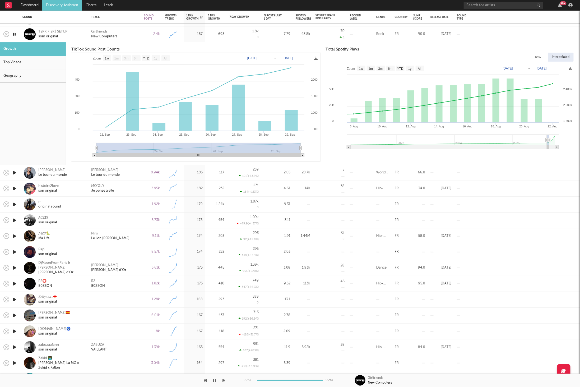
click at [130, 28] on div "Girlfriends New Computers" at bounding box center [115, 34] width 53 height 16
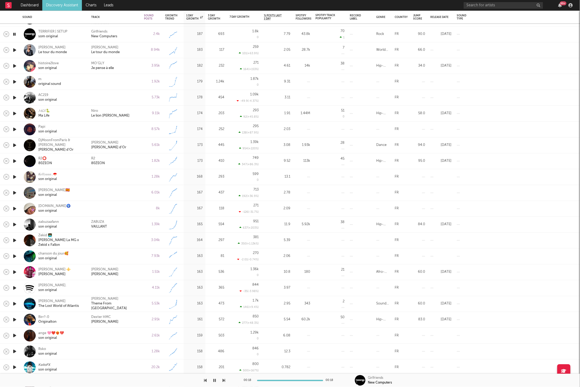
click at [16, 49] on icon "button" at bounding box center [15, 50] width 6 height 7
drag, startPoint x: 13, startPoint y: 49, endPoint x: 22, endPoint y: 29, distance: 22.1
click at [13, 49] on icon "button" at bounding box center [14, 50] width 5 height 7
click at [215, 381] on icon "button" at bounding box center [214, 380] width 3 height 4
click at [225, 381] on icon "button" at bounding box center [224, 380] width 3 height 4
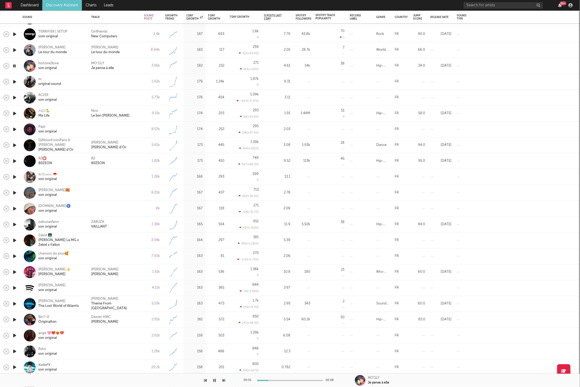
click at [129, 64] on div "MO'GLY Je pense à elle" at bounding box center [115, 66] width 48 height 10
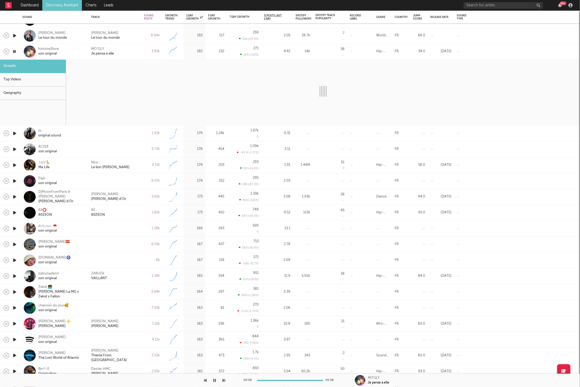
select select "6m"
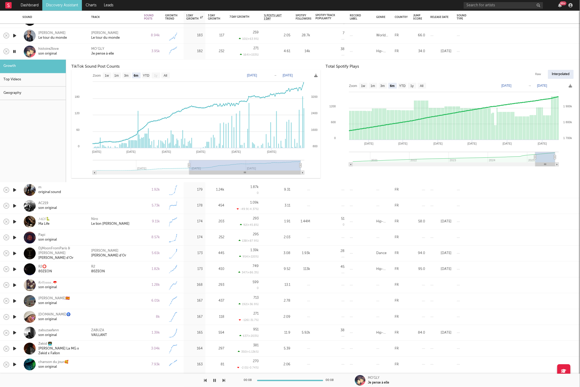
click at [134, 51] on div "MO'GLY Je pense à elle" at bounding box center [115, 52] width 48 height 10
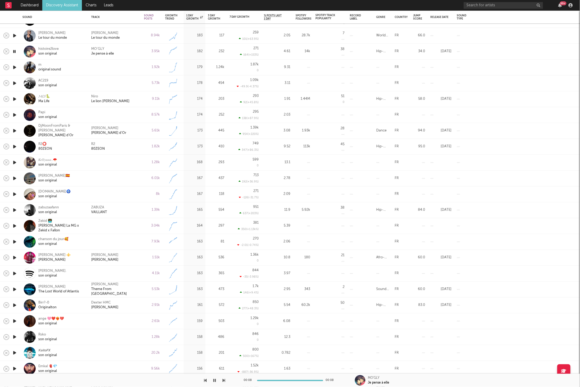
click at [16, 64] on icon "button" at bounding box center [15, 67] width 6 height 7
click at [16, 83] on icon "button" at bounding box center [15, 83] width 6 height 7
click at [223, 380] on icon "button" at bounding box center [224, 380] width 3 height 4
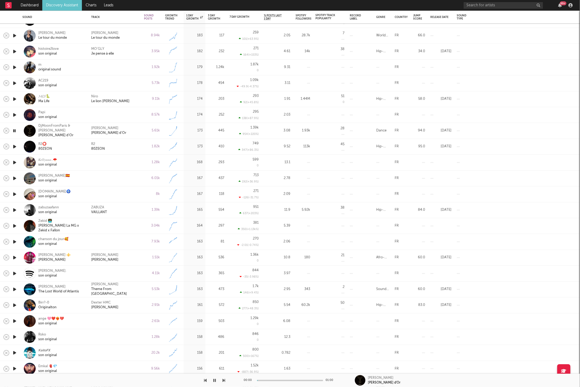
click at [223, 380] on icon "button" at bounding box center [224, 380] width 3 height 4
click at [224, 380] on icon "button" at bounding box center [224, 380] width 3 height 4
click at [225, 380] on icon "button" at bounding box center [224, 380] width 3 height 4
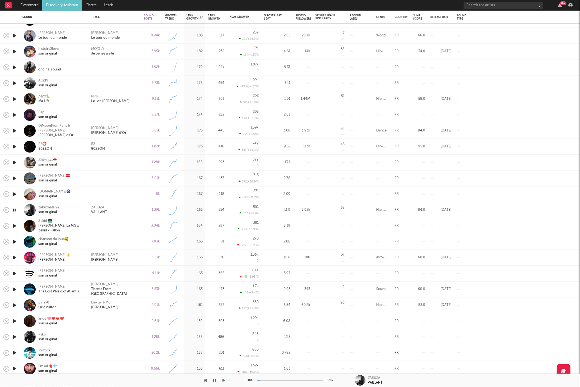
click at [121, 214] on div "ZABUZA VAILLANT" at bounding box center [115, 210] width 48 height 10
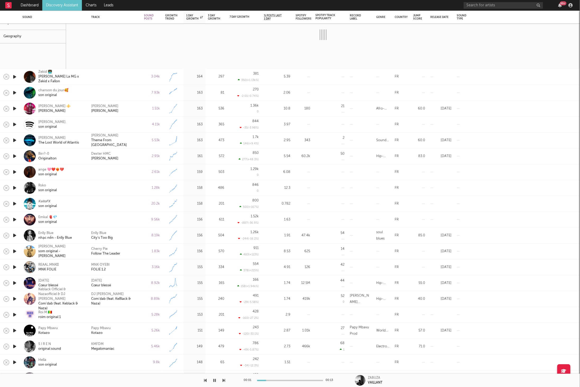
select select "1w"
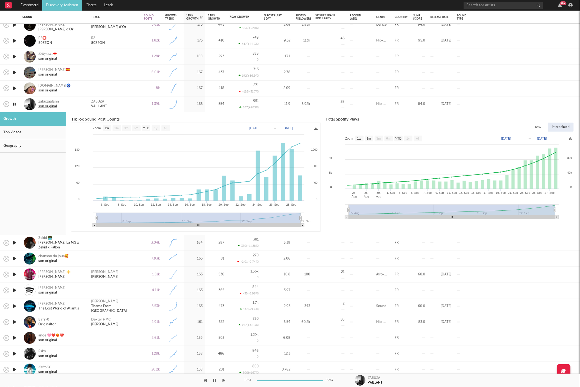
click at [51, 99] on div "zabuzaafann" at bounding box center [48, 101] width 21 height 5
click at [121, 102] on div "ZABUZA VAILLANT" at bounding box center [115, 104] width 48 height 10
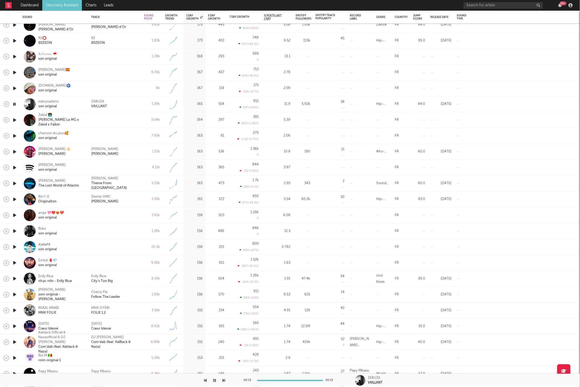
click at [223, 381] on icon "button" at bounding box center [224, 380] width 3 height 4
click at [224, 381] on icon "button" at bounding box center [224, 380] width 3 height 4
click at [122, 153] on div "Slim Marion Guili Guili" at bounding box center [115, 152] width 48 height 10
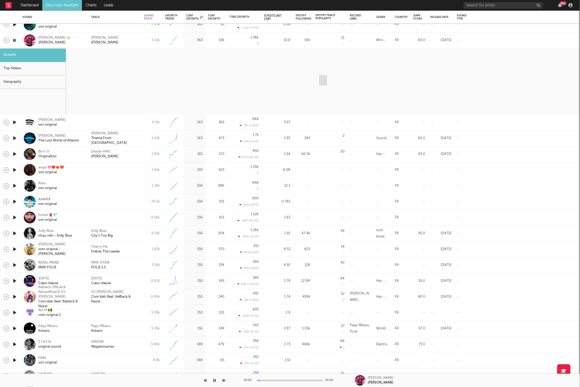
select select "1w"
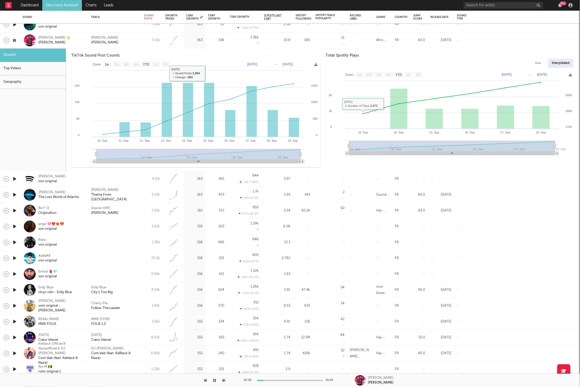
click at [135, 43] on div "Slim Marion Guili Guili" at bounding box center [115, 41] width 48 height 10
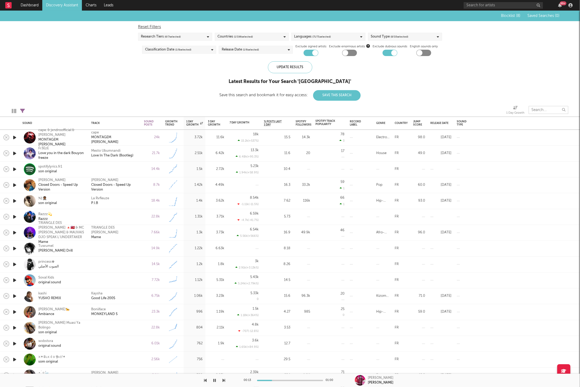
click at [540, 110] on input "text" at bounding box center [549, 110] width 40 height 8
click at [467, 97] on div "Blocklist ( 8 ) Saved Searches ( 0 ) Reset Filters Research Tiers ( 6 / 7 selec…" at bounding box center [290, 56] width 580 height 90
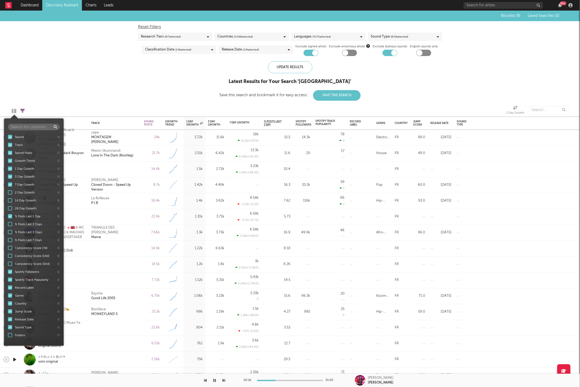
click at [14, 109] on div at bounding box center [14, 111] width 4 height 4
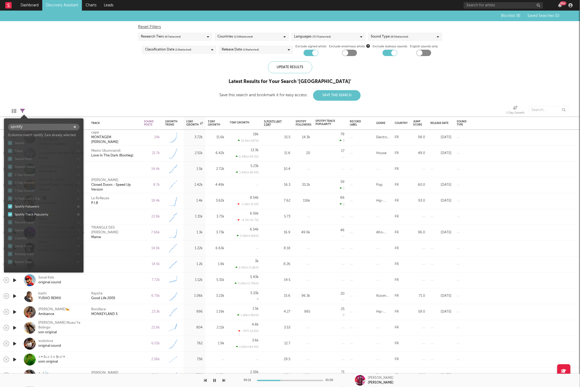
type input "spotify"
click at [63, 90] on div "Blocklist ( 8 ) Saved Searches ( 0 ) Reset Filters Research Tiers ( 6 / 7 selec…" at bounding box center [290, 56] width 580 height 90
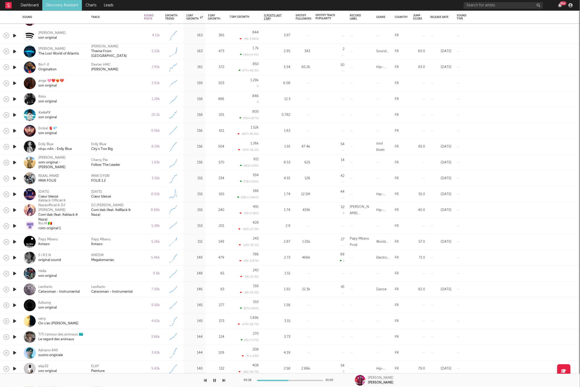
click at [226, 381] on div "00:28 01:00 Slim Marion Guili Guili" at bounding box center [290, 380] width 580 height 13
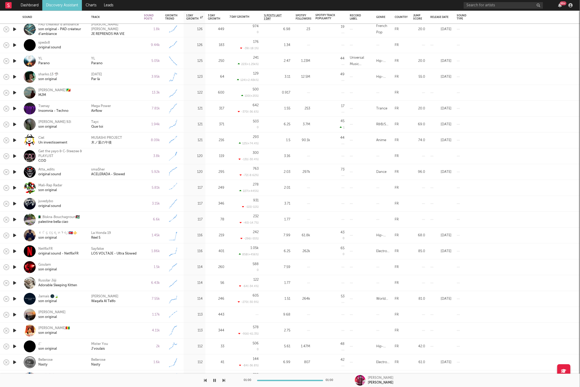
click at [15, 236] on icon "button" at bounding box center [15, 235] width 6 height 7
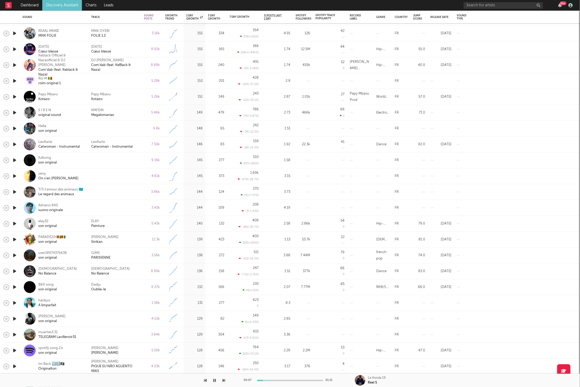
click at [14, 224] on icon "button" at bounding box center [15, 223] width 6 height 7
click at [111, 223] on div "ELAY Peinture" at bounding box center [115, 224] width 48 height 10
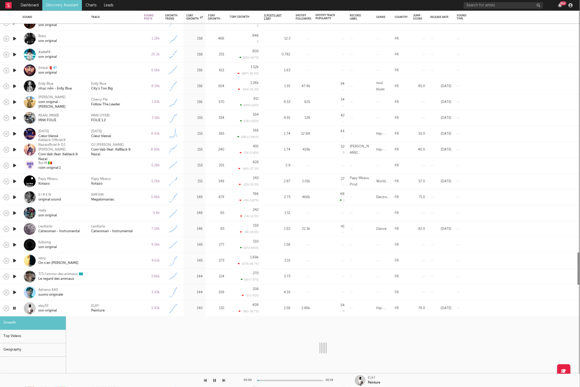
select select "1w"
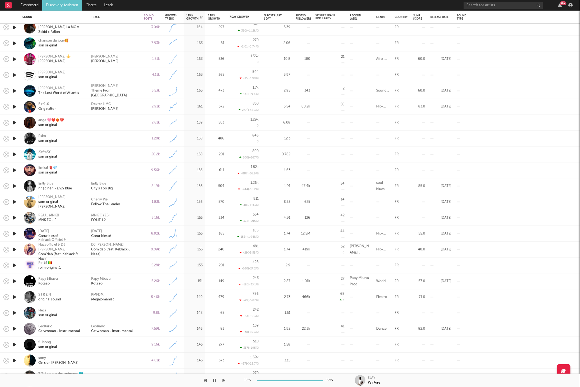
click at [15, 92] on icon "button" at bounding box center [15, 90] width 6 height 7
click at [222, 380] on div at bounding box center [112, 380] width 225 height 13
click at [223, 380] on icon "button" at bounding box center [224, 380] width 3 height 4
click at [40, 122] on div "ange 🩷❤️❤️‍🔥💔" at bounding box center [51, 120] width 26 height 5
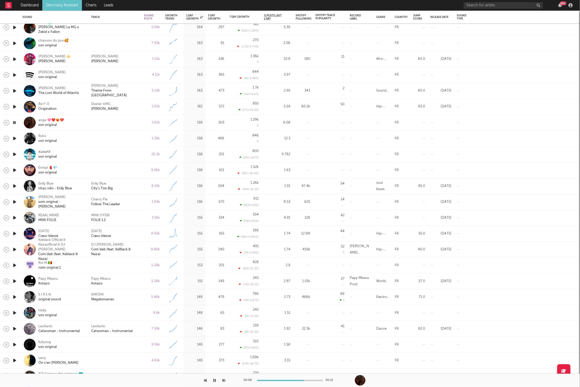
click at [224, 380] on icon "button" at bounding box center [224, 380] width 3 height 4
click at [47, 139] on div "son original" at bounding box center [47, 141] width 19 height 5
click at [223, 380] on icon "button" at bounding box center [224, 380] width 3 height 4
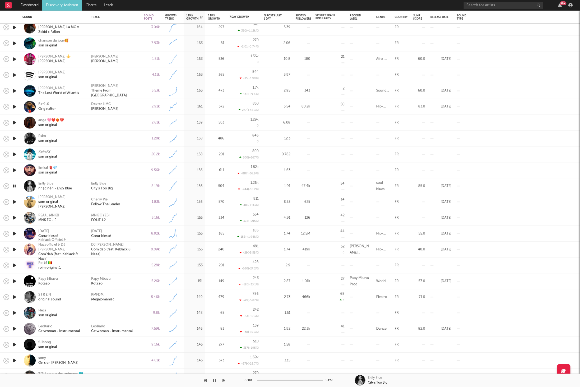
click at [223, 380] on icon "button" at bounding box center [224, 380] width 3 height 4
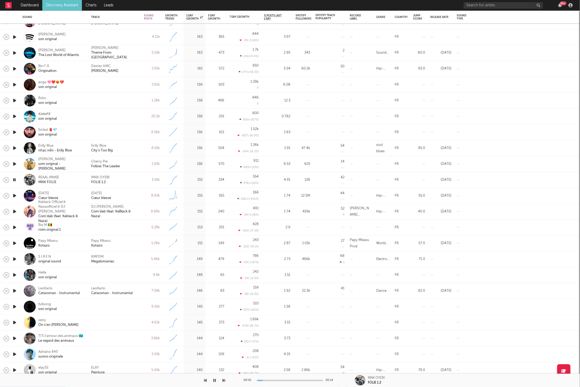
click at [117, 177] on div "MNK OYEBI FOLIE 1.2" at bounding box center [115, 180] width 48 height 10
select select "1w"
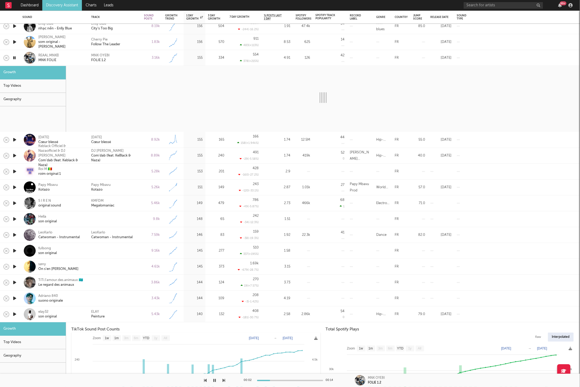
select select "1w"
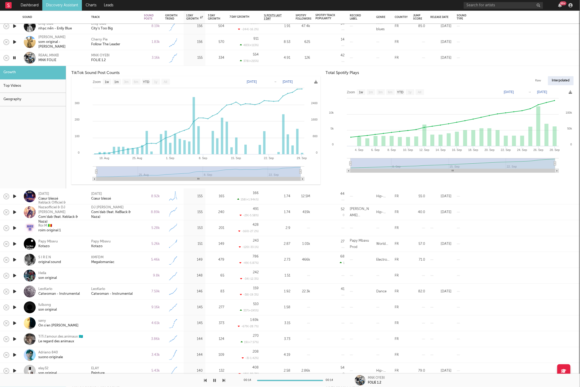
drag, startPoint x: 121, startPoint y: 58, endPoint x: 2, endPoint y: 58, distance: 119.0
click at [120, 58] on div "MNK OYEBI FOLIE 1.2" at bounding box center [115, 58] width 48 height 10
select select "1w"
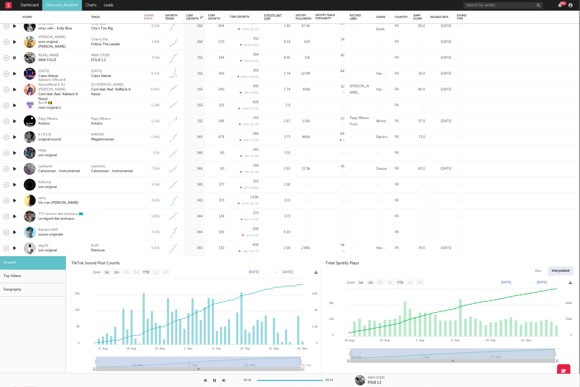
drag, startPoint x: 14, startPoint y: 74, endPoint x: 33, endPoint y: 74, distance: 18.5
click at [15, 74] on icon "button" at bounding box center [15, 73] width 6 height 7
click at [224, 382] on icon "button" at bounding box center [224, 380] width 3 height 4
click at [223, 380] on icon "button" at bounding box center [224, 380] width 3 height 4
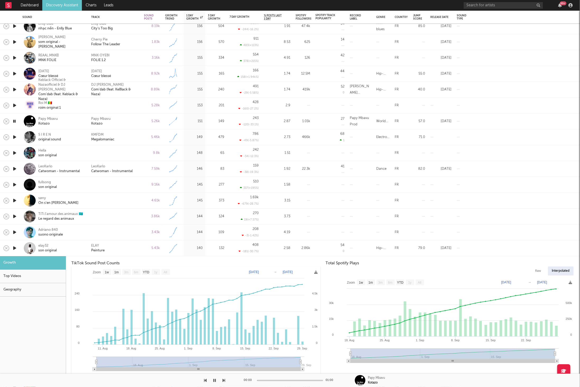
click at [128, 122] on div "Papy Mbavu Kotazo" at bounding box center [115, 122] width 48 height 10
select select "1w"
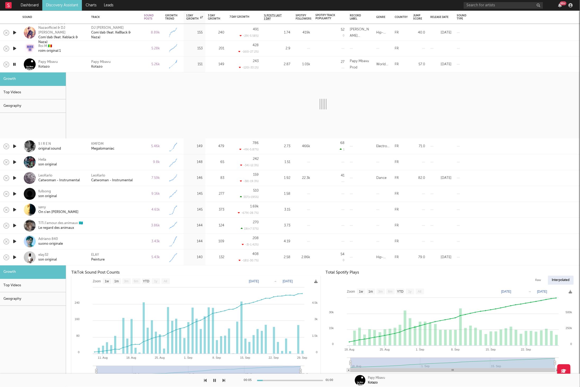
click at [125, 255] on div "ELAY Peinture" at bounding box center [115, 257] width 48 height 10
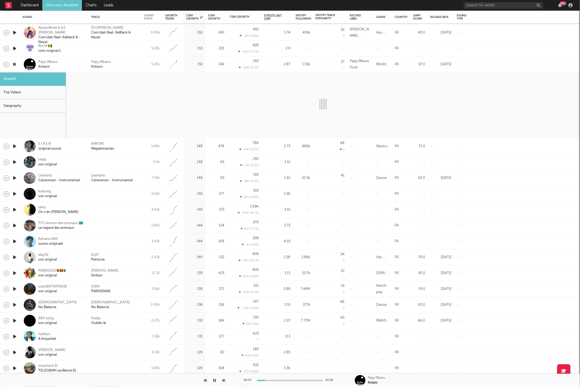
click at [126, 256] on div "ELAY Peinture" at bounding box center [115, 257] width 48 height 10
select select "1w"
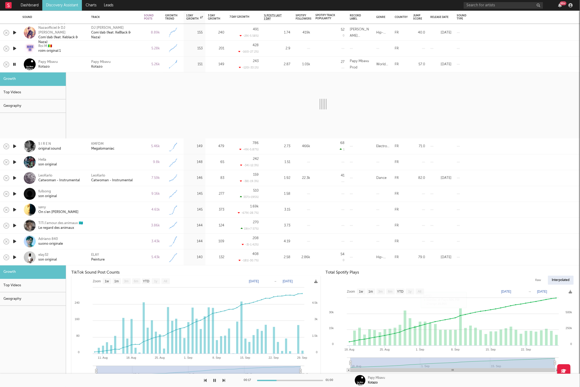
select select "6m"
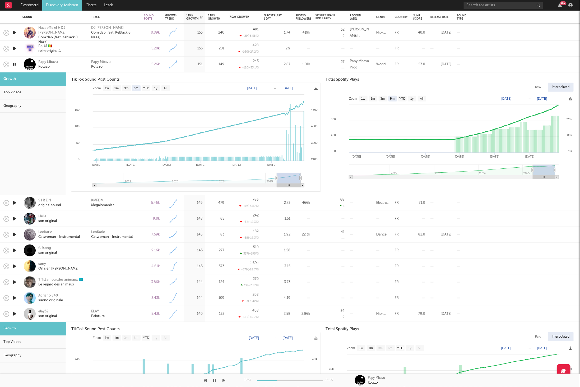
drag, startPoint x: 132, startPoint y: 262, endPoint x: 134, endPoint y: 257, distance: 4.9
click at [132, 262] on div at bounding box center [115, 267] width 53 height 16
select select "1w"
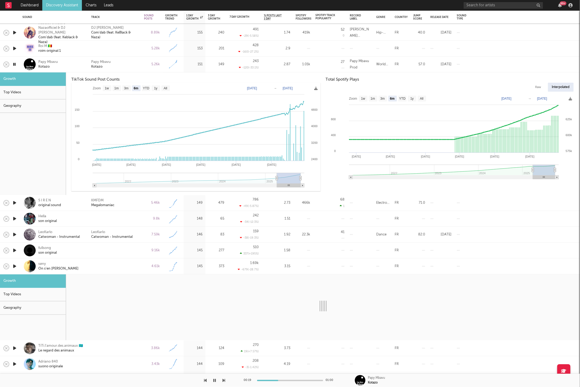
click at [119, 259] on div at bounding box center [115, 267] width 53 height 16
select select "1w"
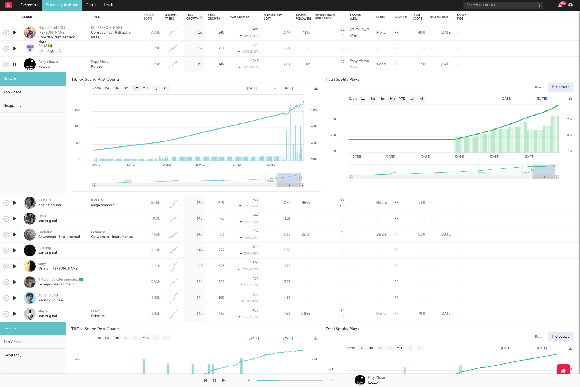
drag, startPoint x: 118, startPoint y: 314, endPoint x: 191, endPoint y: 278, distance: 81.1
click at [118, 314] on div "ELAY Peinture" at bounding box center [115, 314] width 48 height 10
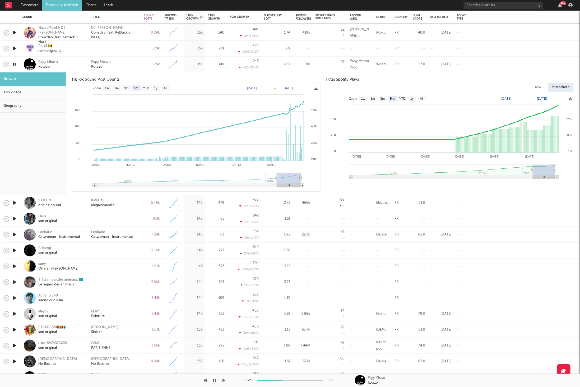
click at [127, 61] on div "Papy Mbavu Kotazo" at bounding box center [115, 64] width 48 height 10
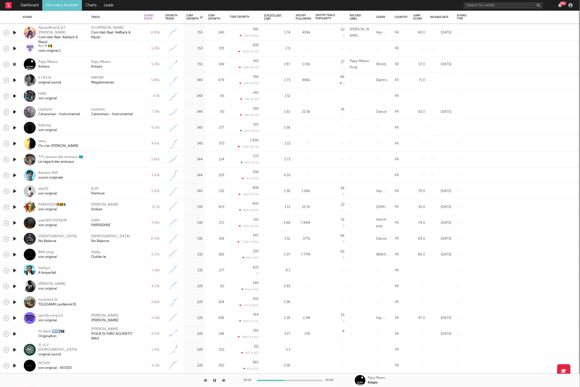
click at [12, 80] on icon "button" at bounding box center [15, 80] width 6 height 7
click at [123, 79] on div "KMFDM Megalomaniac" at bounding box center [115, 80] width 48 height 10
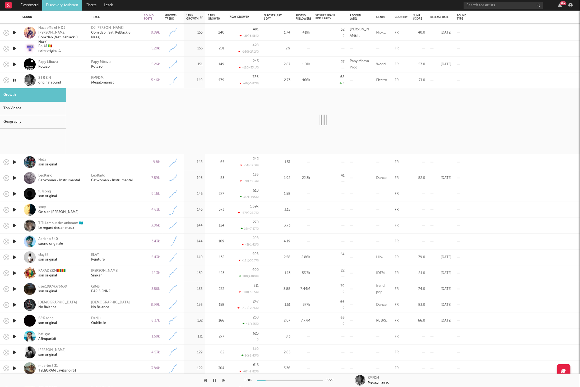
click at [223, 380] on icon "button" at bounding box center [224, 380] width 3 height 4
click at [143, 179] on div "7.59k" at bounding box center [151, 178] width 21 height 16
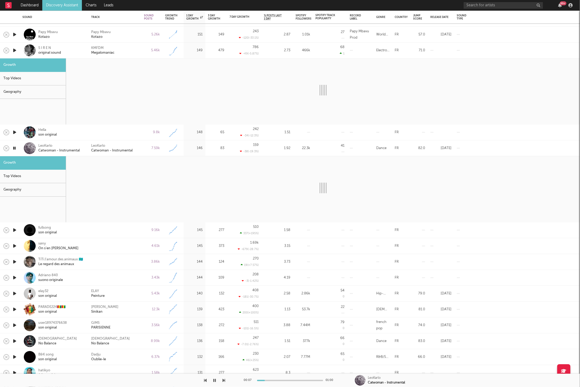
click at [224, 379] on icon "button" at bounding box center [224, 380] width 3 height 4
select select "1w"
select select "6m"
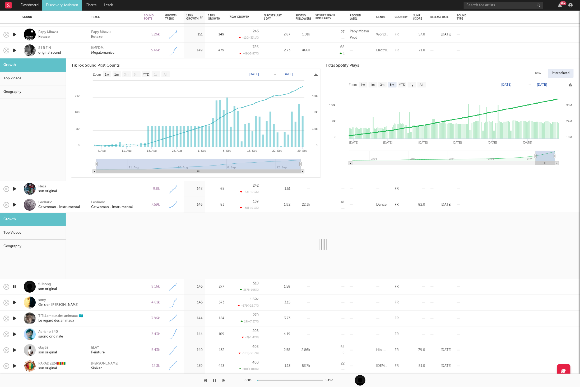
drag, startPoint x: 15, startPoint y: 187, endPoint x: 168, endPoint y: 163, distance: 155.7
click at [15, 187] on icon "button" at bounding box center [15, 189] width 6 height 7
drag, startPoint x: 15, startPoint y: 50, endPoint x: 268, endPoint y: 36, distance: 253.9
click at [15, 50] on icon "button" at bounding box center [15, 50] width 6 height 7
select select "6m"
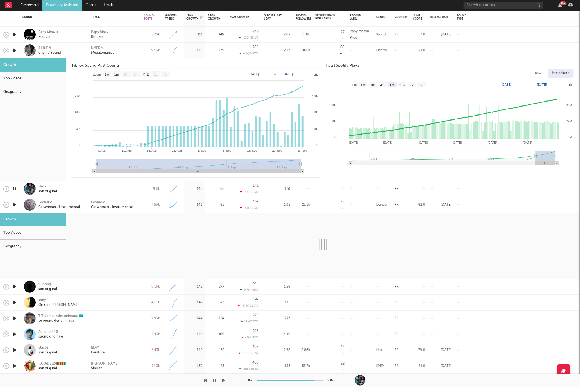
select select "6m"
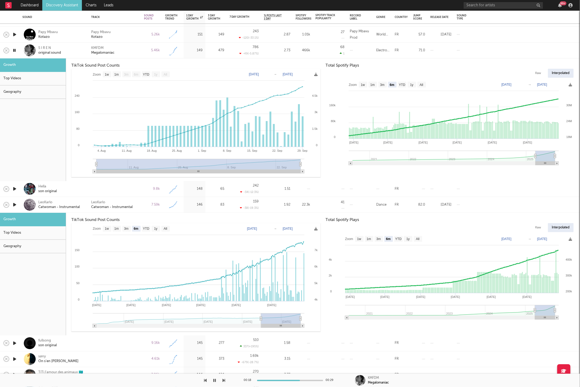
click at [133, 50] on div "KMFDM Megalomaniac" at bounding box center [115, 51] width 48 height 10
select select "6m"
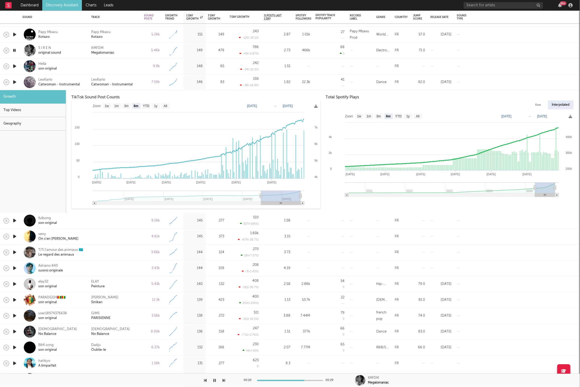
click at [16, 82] on icon "button" at bounding box center [15, 82] width 6 height 7
click at [140, 79] on div "LeoKarlo Catwoman - Instrumental" at bounding box center [115, 82] width 53 height 16
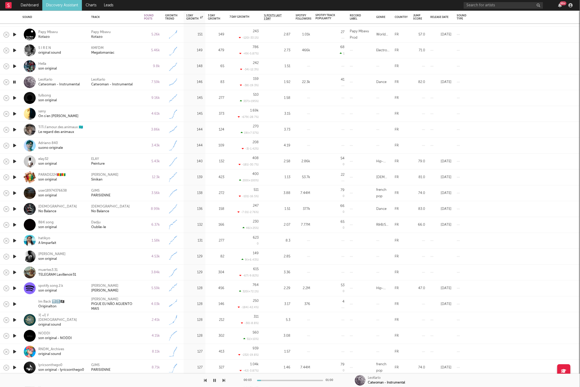
drag, startPoint x: 13, startPoint y: 98, endPoint x: 27, endPoint y: 102, distance: 14.6
click at [13, 98] on icon "button" at bounding box center [15, 98] width 6 height 7
click at [14, 114] on icon "button" at bounding box center [15, 113] width 6 height 7
click at [224, 379] on icon "button" at bounding box center [224, 380] width 3 height 4
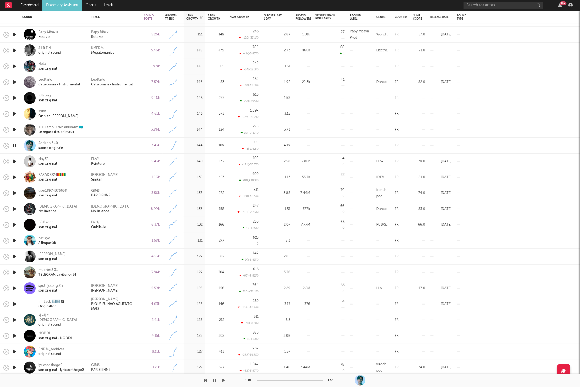
click at [224, 379] on icon "button" at bounding box center [224, 380] width 3 height 4
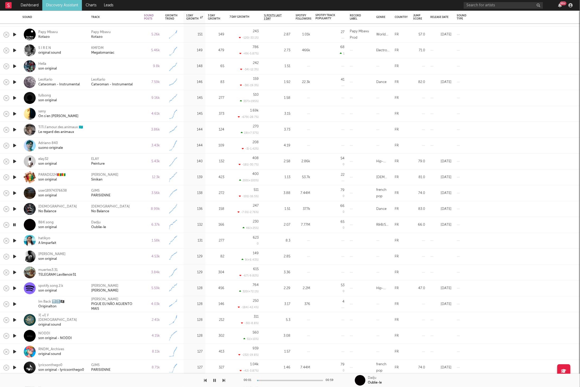
click at [224, 379] on icon "button" at bounding box center [224, 380] width 3 height 4
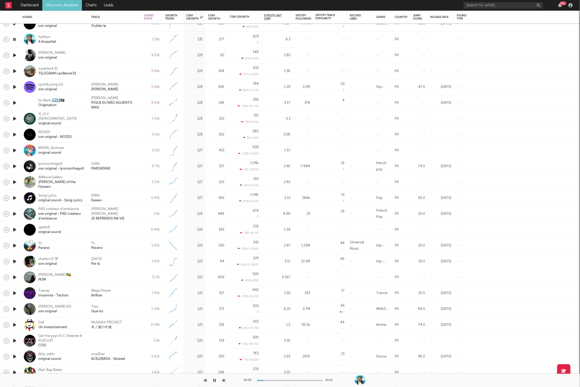
click at [225, 380] on icon "button" at bounding box center [224, 380] width 3 height 4
click at [65, 71] on div "TELEGRAM Lavillenoir31" at bounding box center [57, 73] width 38 height 5
click at [227, 380] on div "00:23 00:51" at bounding box center [290, 380] width 580 height 13
click at [224, 380] on icon "button" at bounding box center [224, 380] width 3 height 4
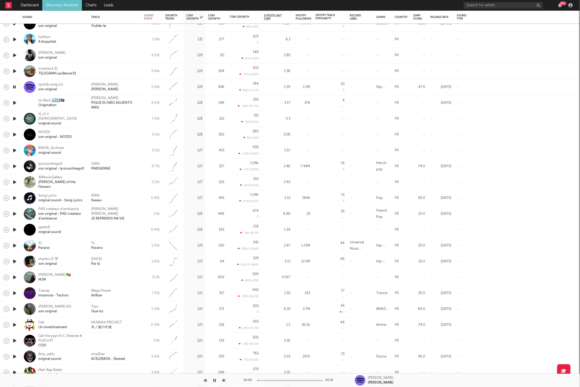
click at [224, 380] on icon "button" at bounding box center [224, 380] width 3 height 4
click at [215, 381] on icon "button" at bounding box center [215, 380] width 3 height 4
click at [215, 380] on icon "button" at bounding box center [214, 380] width 3 height 4
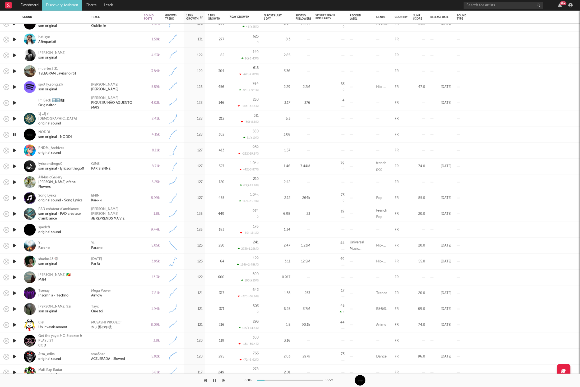
click at [224, 380] on icon "button" at bounding box center [224, 380] width 3 height 4
click at [216, 380] on button "button" at bounding box center [214, 380] width 5 height 13
drag, startPoint x: 214, startPoint y: 380, endPoint x: 230, endPoint y: 379, distance: 15.4
click at [214, 380] on icon "button" at bounding box center [214, 380] width 3 height 4
click at [224, 380] on icon "button" at bounding box center [224, 380] width 3 height 4
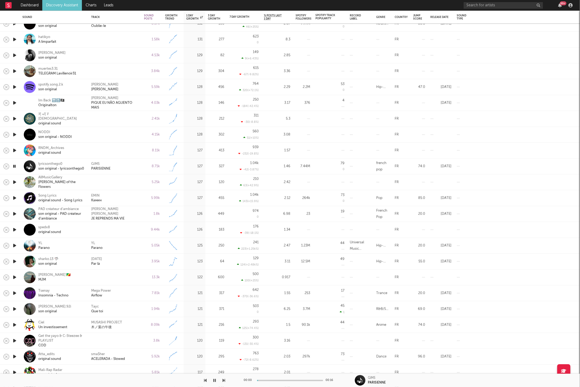
click at [224, 380] on icon "button" at bounding box center [224, 380] width 3 height 4
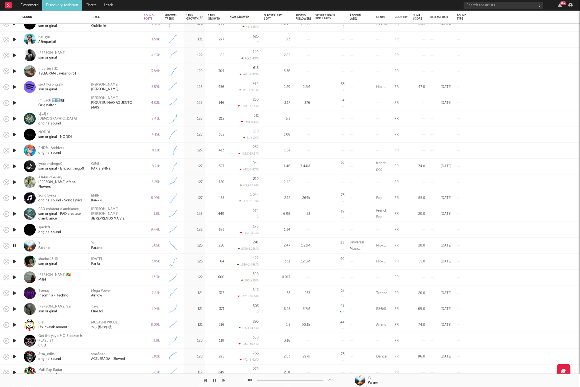
click at [137, 242] on div "YL Parano" at bounding box center [115, 246] width 48 height 10
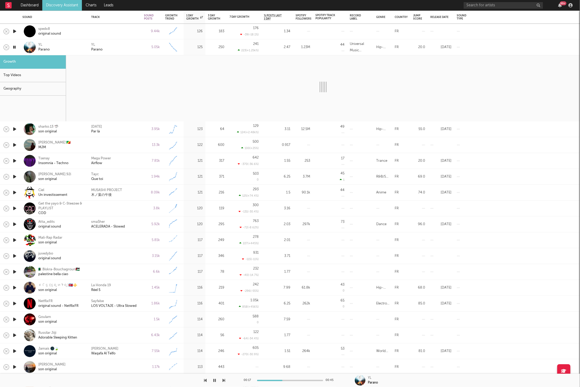
select select "6m"
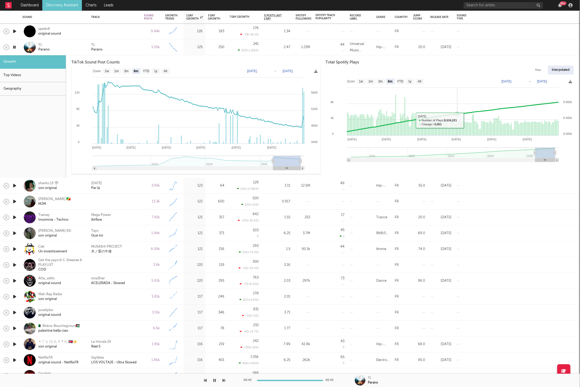
click at [457, 121] on rect at bounding box center [450, 121] width 249 height 90
click at [112, 44] on div "YL Parano" at bounding box center [115, 48] width 48 height 10
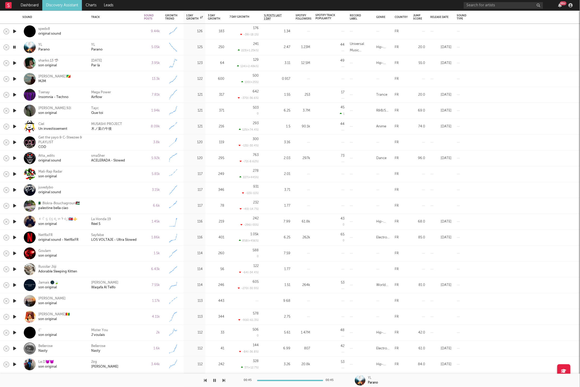
click at [14, 63] on icon "button" at bounding box center [15, 63] width 6 height 7
click at [15, 78] on icon "button" at bounding box center [15, 79] width 6 height 7
click at [15, 94] on icon "button" at bounding box center [15, 94] width 6 height 7
click at [224, 380] on icon "button" at bounding box center [224, 380] width 3 height 4
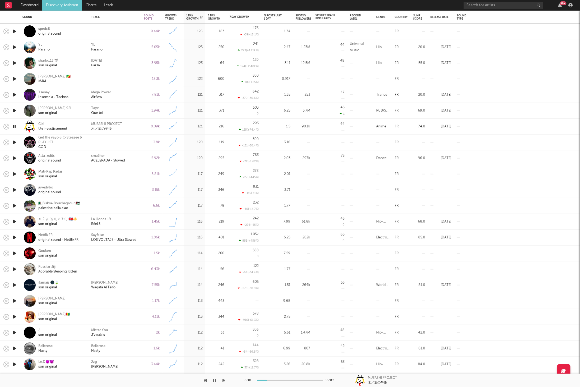
click at [224, 380] on icon "button" at bounding box center [224, 380] width 3 height 4
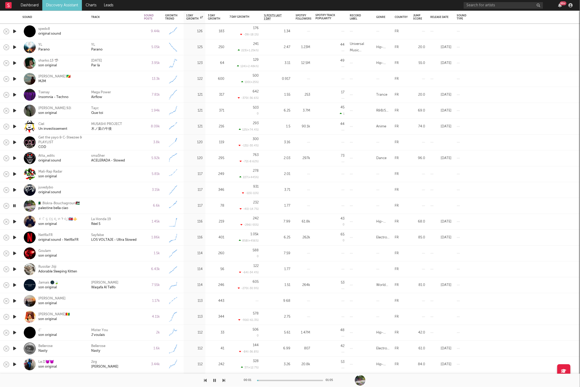
click at [224, 380] on icon "button" at bounding box center [224, 380] width 3 height 4
click at [224, 378] on icon "button" at bounding box center [224, 380] width 3 height 4
click at [206, 379] on icon "button" at bounding box center [205, 380] width 3 height 4
click at [130, 221] on div "La Honda 19 Réel 5" at bounding box center [115, 222] width 48 height 10
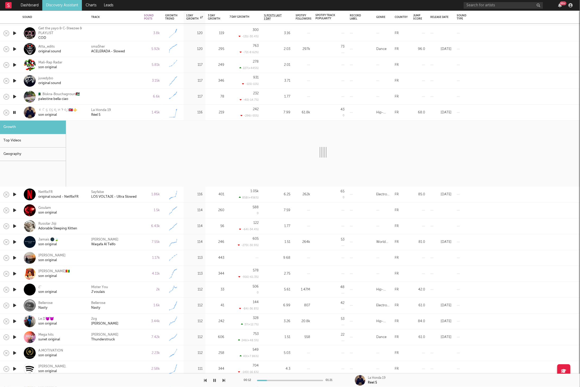
select select "1w"
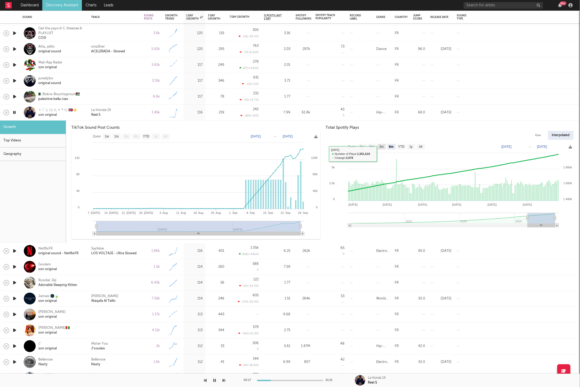
click at [380, 147] on text "3m" at bounding box center [381, 147] width 4 height 4
select select "3m"
type input "2025-06-28"
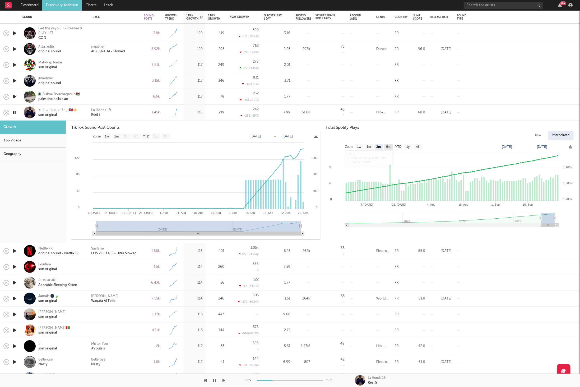
click at [387, 148] on text "6m" at bounding box center [388, 147] width 4 height 4
select select "6m"
type input "[DATE]"
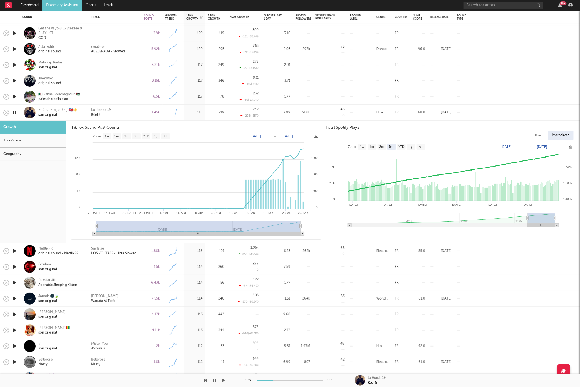
click at [402, 146] on text "YTD" at bounding box center [401, 147] width 6 height 4
select select "YTD"
type input "[DATE]"
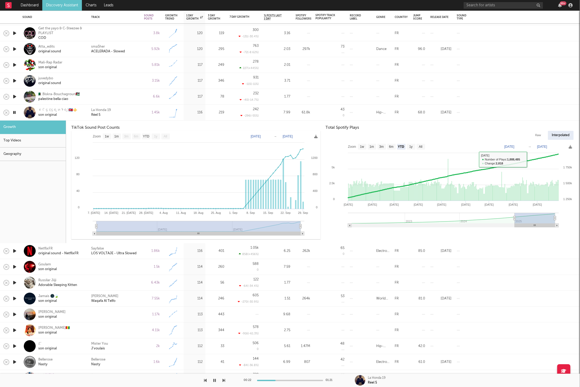
click at [129, 114] on div "La Honda 19 Réel 5" at bounding box center [115, 113] width 48 height 10
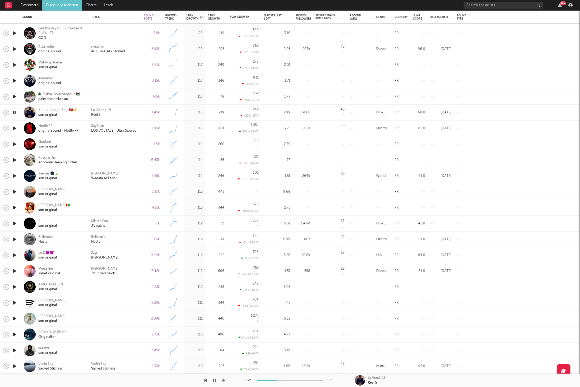
drag, startPoint x: 15, startPoint y: 145, endPoint x: 31, endPoint y: 148, distance: 17.0
click at [15, 145] on icon "button" at bounding box center [15, 144] width 6 height 7
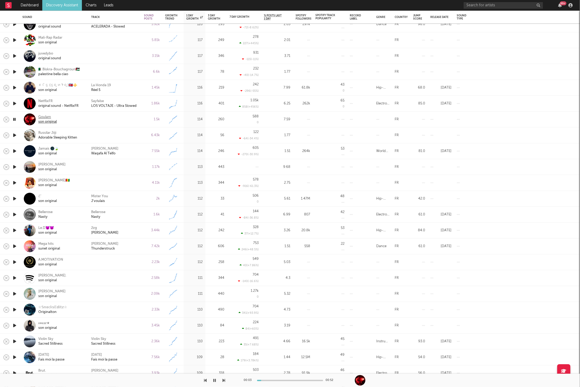
click at [44, 115] on div "Goulam" at bounding box center [47, 117] width 19 height 5
click at [225, 380] on icon "button" at bounding box center [224, 380] width 3 height 4
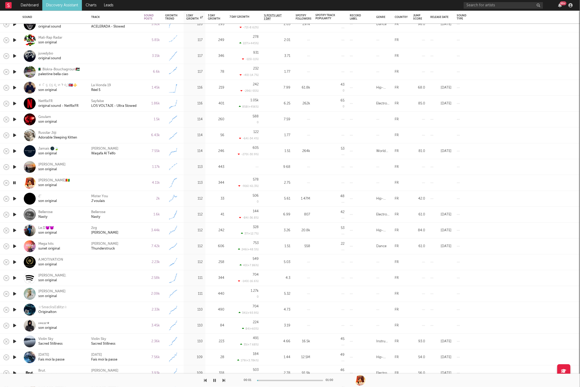
click at [225, 380] on icon "button" at bounding box center [224, 380] width 3 height 4
click at [137, 200] on div "Mister You J'voulais" at bounding box center [115, 199] width 48 height 10
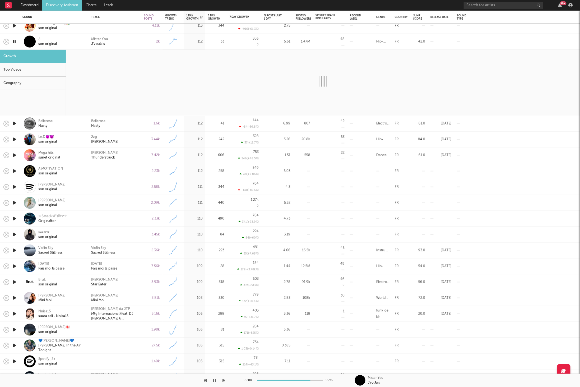
select select "1w"
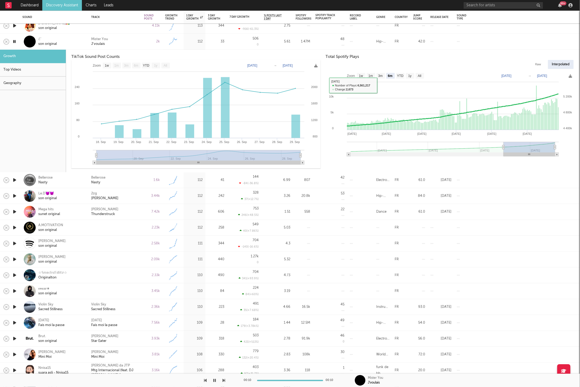
click at [398, 76] on text "YTD" at bounding box center [400, 76] width 6 height 4
select select "YTD"
type input "[DATE]"
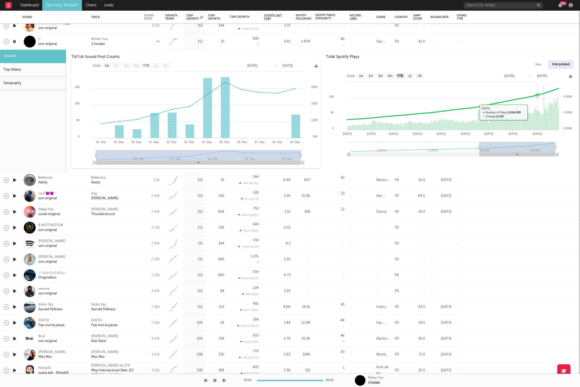
select select "1w"
select select "YTD"
click at [118, 43] on div "Mister You J'voulais" at bounding box center [115, 42] width 48 height 10
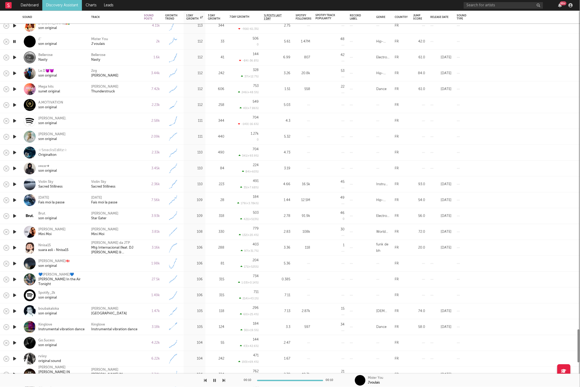
click at [14, 58] on icon "button" at bounding box center [15, 57] width 6 height 7
click at [224, 382] on icon "button" at bounding box center [224, 380] width 3 height 4
click at [134, 72] on div "2zg [PERSON_NAME]" at bounding box center [115, 73] width 48 height 10
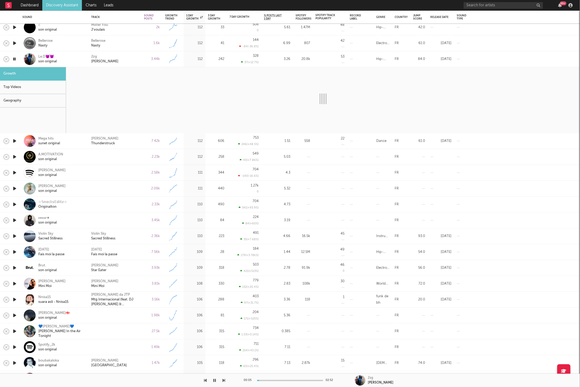
select select "6m"
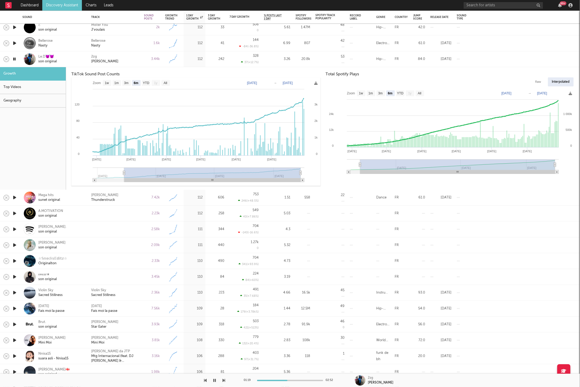
drag, startPoint x: 132, startPoint y: 57, endPoint x: 36, endPoint y: 65, distance: 96.0
click at [132, 57] on div "2zg [PERSON_NAME]" at bounding box center [115, 59] width 48 height 10
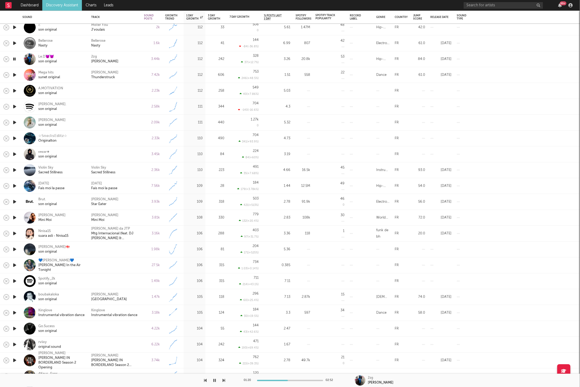
click at [15, 75] on icon "button" at bounding box center [15, 75] width 6 height 7
click at [223, 380] on icon "button" at bounding box center [224, 380] width 3 height 4
click at [224, 380] on icon "button" at bounding box center [224, 380] width 3 height 4
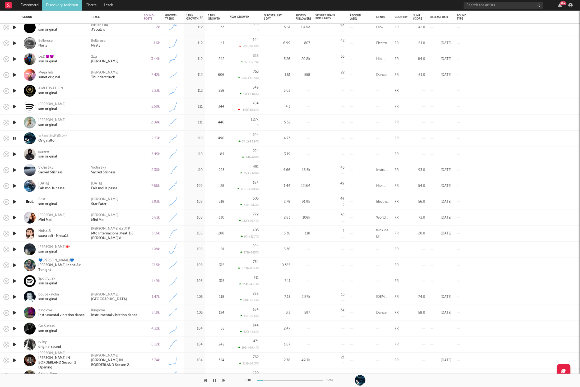
click at [224, 380] on icon "button" at bounding box center [224, 380] width 3 height 4
click at [224, 379] on icon "button" at bounding box center [224, 380] width 3 height 4
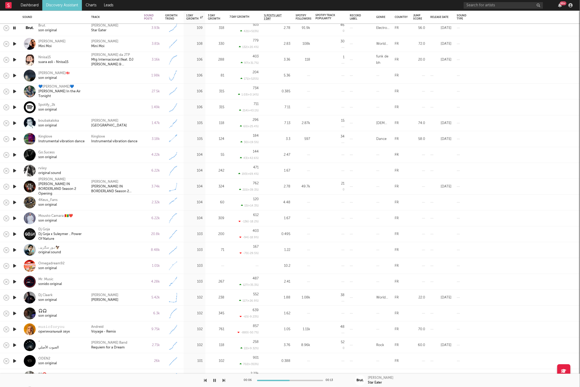
click at [224, 379] on icon "button" at bounding box center [224, 380] width 3 height 4
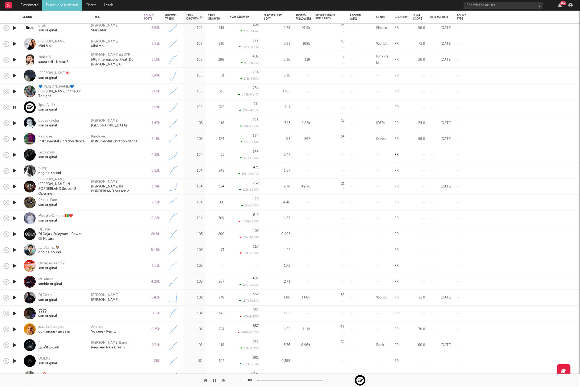
click at [224, 379] on icon "button" at bounding box center [224, 380] width 3 height 4
click at [214, 379] on icon "button" at bounding box center [215, 380] width 3 height 4
click at [215, 381] on icon "button" at bounding box center [214, 380] width 3 height 4
click at [224, 381] on icon "button" at bounding box center [224, 380] width 3 height 4
click at [224, 380] on icon "button" at bounding box center [224, 380] width 3 height 4
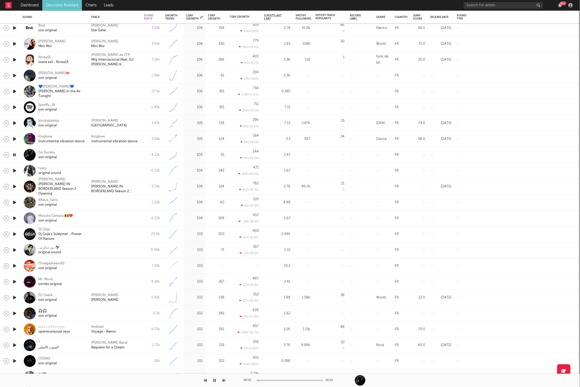
click at [224, 380] on icon "button" at bounding box center [224, 380] width 3 height 4
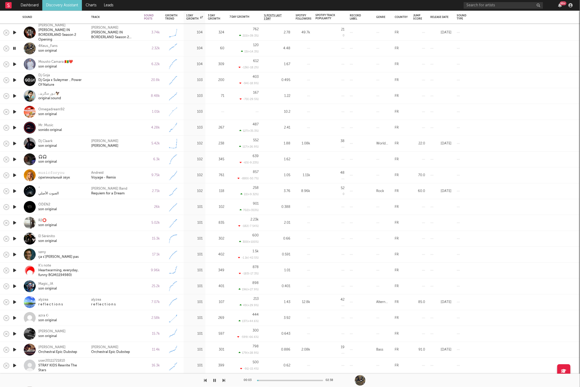
click at [224, 380] on icon "button" at bounding box center [224, 380] width 3 height 4
click at [225, 379] on icon "button" at bounding box center [224, 380] width 3 height 4
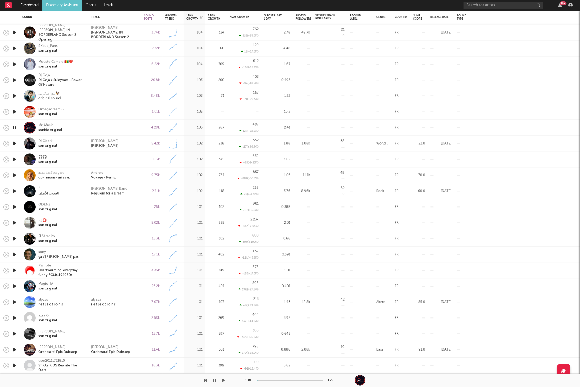
click at [225, 379] on icon "button" at bounding box center [224, 380] width 3 height 4
click at [224, 381] on icon "button" at bounding box center [224, 380] width 3 height 4
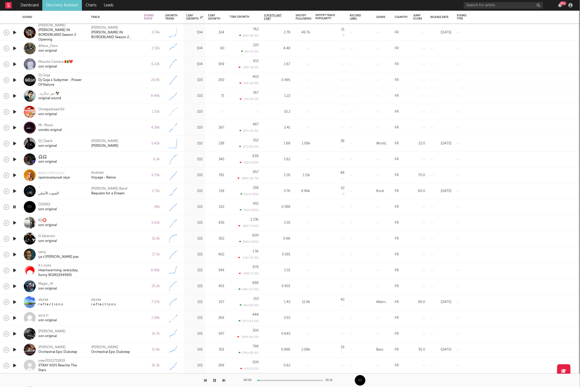
click at [224, 379] on icon "button" at bounding box center [224, 380] width 3 height 4
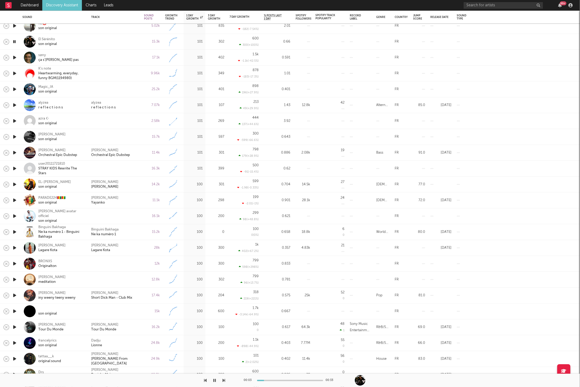
click at [38, 43] on div "El Sérénito son original" at bounding box center [53, 42] width 63 height 16
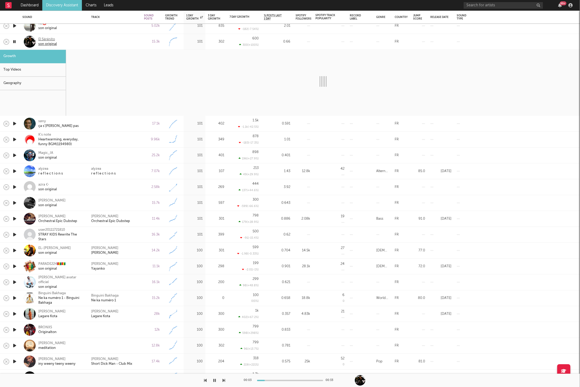
click at [43, 40] on div "El Sérénito" at bounding box center [47, 39] width 19 height 5
select select "1w"
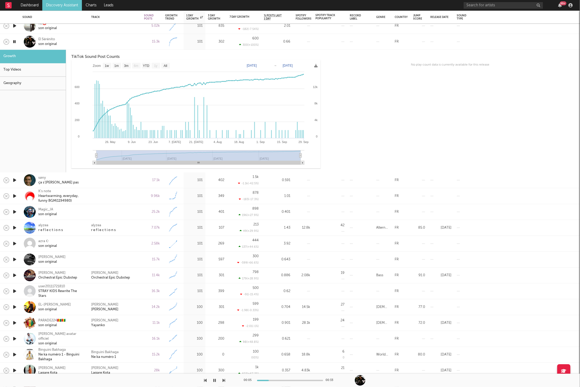
click at [90, 43] on div at bounding box center [115, 42] width 53 height 16
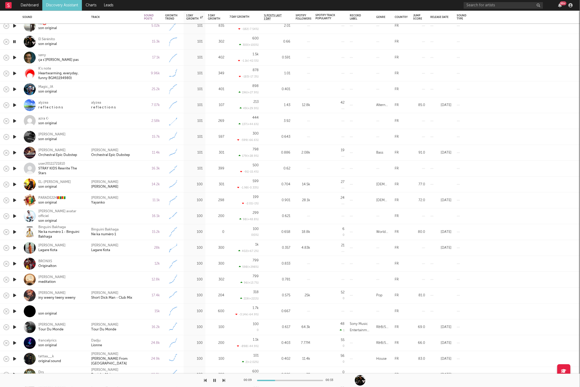
click at [223, 380] on div at bounding box center [112, 380] width 225 height 13
click at [222, 387] on div at bounding box center [112, 380] width 225 height 13
click at [228, 375] on div "00:10 00:33" at bounding box center [290, 380] width 580 height 13
click at [223, 380] on icon "button" at bounding box center [224, 380] width 3 height 4
click at [223, 379] on icon "button" at bounding box center [224, 380] width 3 height 4
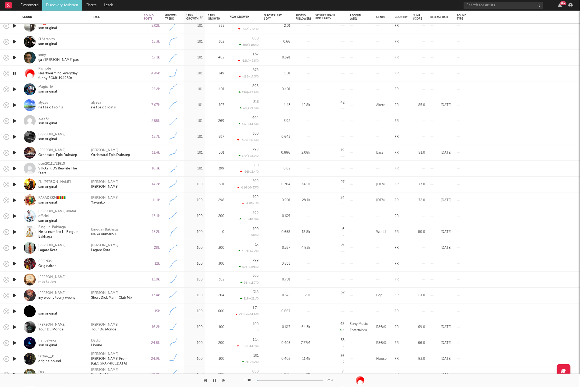
click at [223, 379] on icon "button" at bounding box center [224, 380] width 3 height 4
click at [127, 109] on div "alyzea r e f l e c t i o n s" at bounding box center [115, 105] width 48 height 10
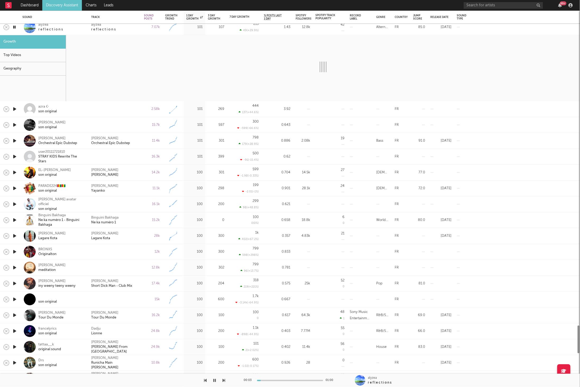
select select "6m"
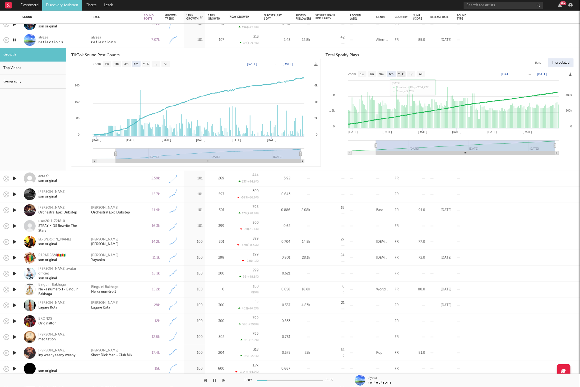
click at [398, 75] on text "YTD" at bounding box center [401, 74] width 6 height 4
select select "YTD"
type input "[DATE]"
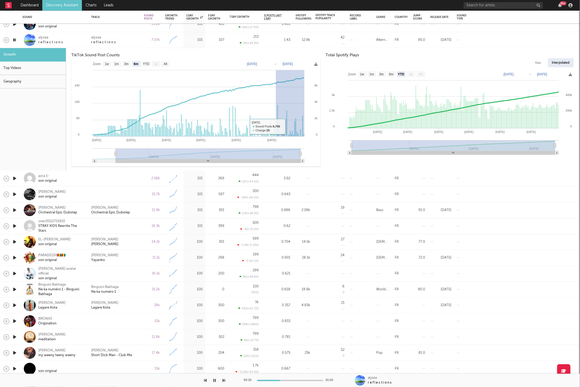
drag, startPoint x: 276, startPoint y: 127, endPoint x: 342, endPoint y: 126, distance: 66.1
click at [342, 126] on div "TikTok Sound Post Counts Zoom 1w 1m 3m 6m YTD 1y All [DATE] [DATE] Created with…" at bounding box center [323, 109] width 514 height 123
type input "[DATE]"
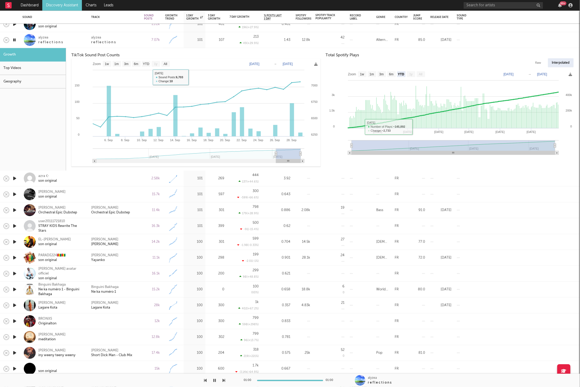
click at [127, 39] on div "alyzea r e f l e c t i o n s" at bounding box center [115, 40] width 48 height 10
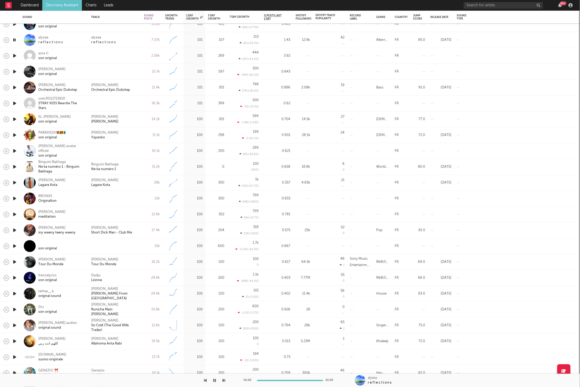
click at [17, 55] on icon "button" at bounding box center [15, 56] width 6 height 7
click at [15, 71] on icon "button" at bounding box center [15, 71] width 6 height 7
click at [14, 89] on icon "button" at bounding box center [15, 87] width 6 height 7
click at [16, 103] on icon "button" at bounding box center [15, 103] width 6 height 7
click at [15, 119] on icon "button" at bounding box center [15, 119] width 6 height 7
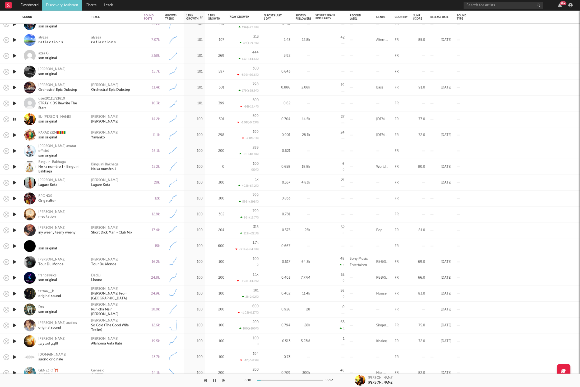
click at [225, 381] on icon "button" at bounding box center [224, 380] width 3 height 4
click at [225, 382] on icon "button" at bounding box center [224, 380] width 3 height 4
click at [224, 380] on icon "button" at bounding box center [224, 380] width 3 height 4
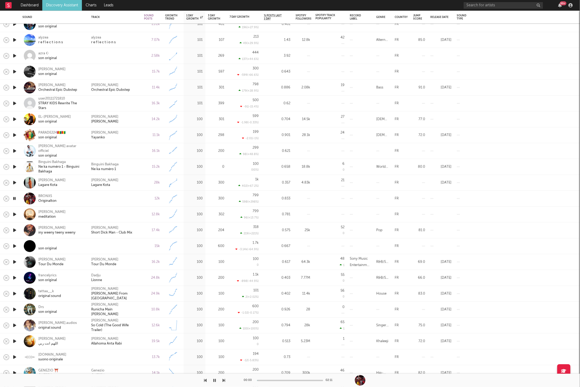
click at [224, 380] on icon "button" at bounding box center [224, 380] width 3 height 4
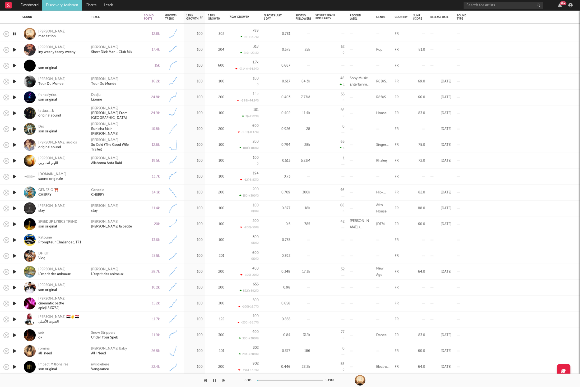
click at [223, 379] on icon "button" at bounding box center [224, 380] width 3 height 4
click at [137, 82] on div "Samy Lrzo Tour Du Monde" at bounding box center [115, 82] width 48 height 10
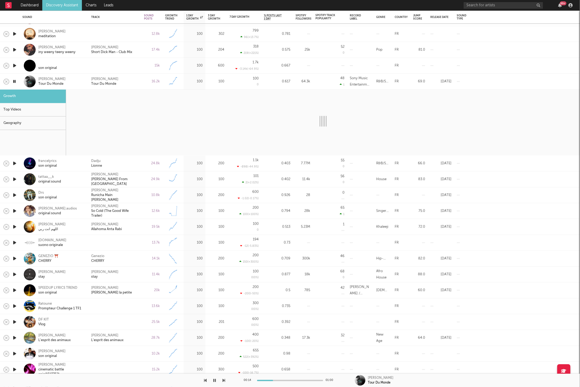
select select "6m"
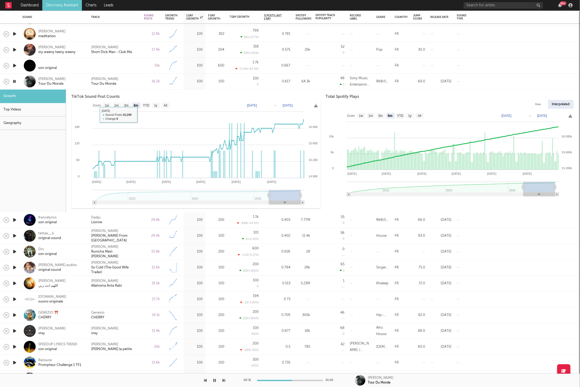
click at [135, 79] on div "Samy Lrzo Tour Du Monde" at bounding box center [115, 82] width 48 height 10
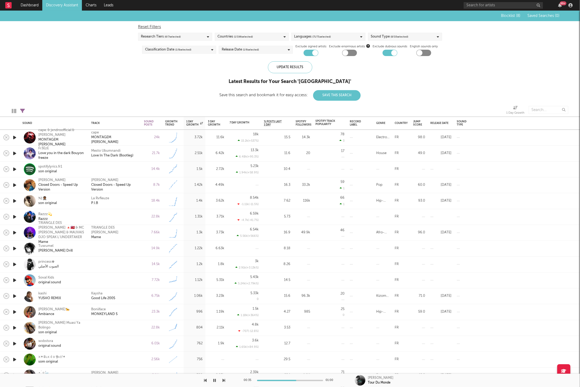
drag, startPoint x: 23, startPoint y: 111, endPoint x: 26, endPoint y: 111, distance: 3.2
click at [24, 111] on icon at bounding box center [22, 111] width 5 height 5
select select "max"
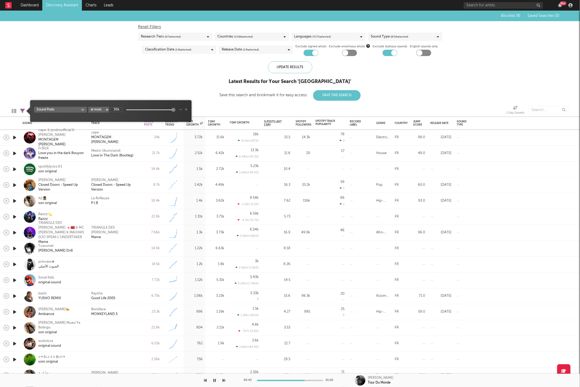
click at [117, 110] on input "30k" at bounding box center [116, 109] width 12 height 5
click at [117, 109] on input "30k" at bounding box center [116, 109] width 12 height 5
click at [115, 108] on input "30k" at bounding box center [116, 109] width 12 height 5
type input "10k"
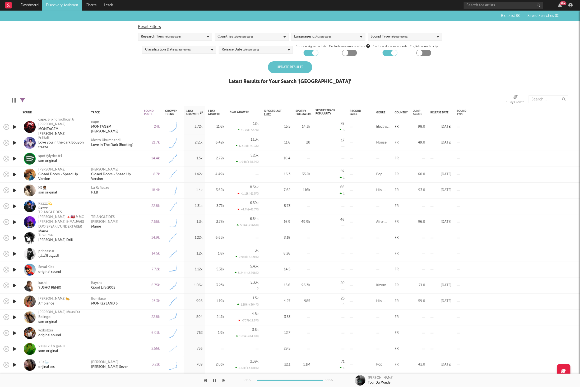
click at [282, 65] on div "Update Results" at bounding box center [290, 67] width 44 height 12
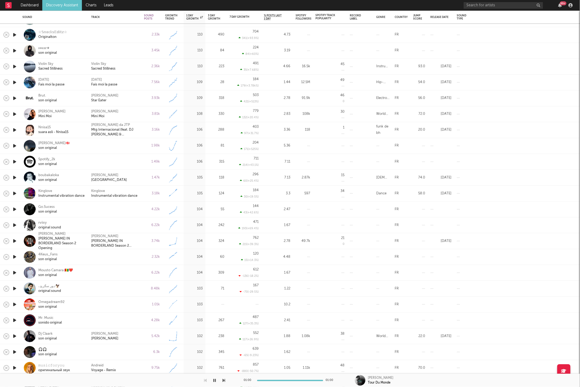
click at [13, 239] on icon "button" at bounding box center [15, 241] width 6 height 7
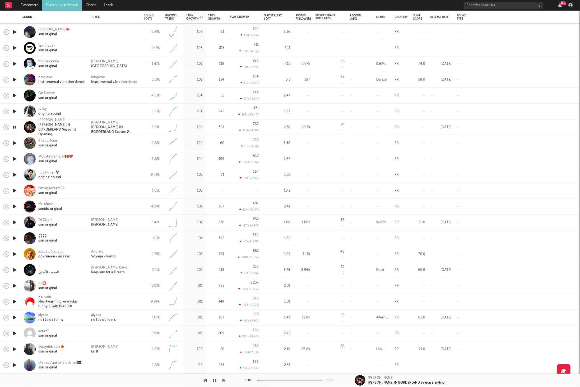
click at [224, 379] on icon "button" at bounding box center [224, 380] width 3 height 4
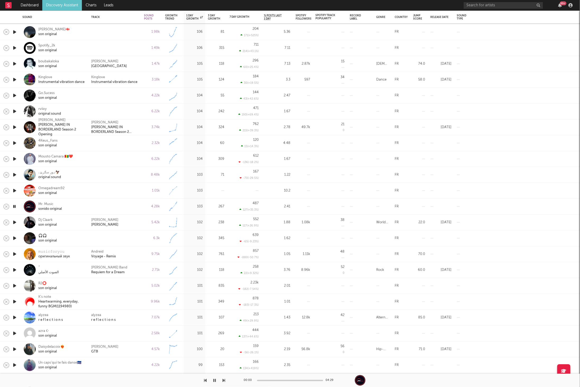
click at [224, 379] on icon "button" at bounding box center [224, 380] width 3 height 4
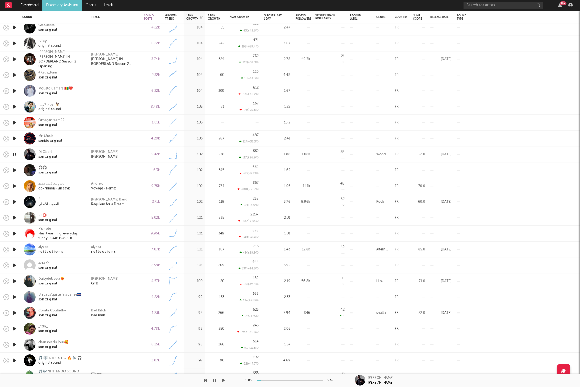
click at [224, 381] on icon "button" at bounding box center [224, 380] width 3 height 4
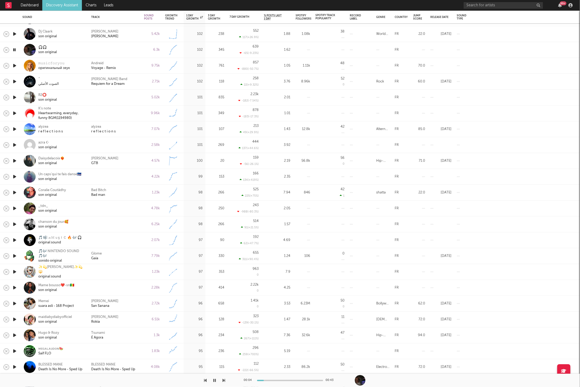
click at [213, 383] on button "button" at bounding box center [214, 380] width 5 height 13
